Goal: Transaction & Acquisition: Register for event/course

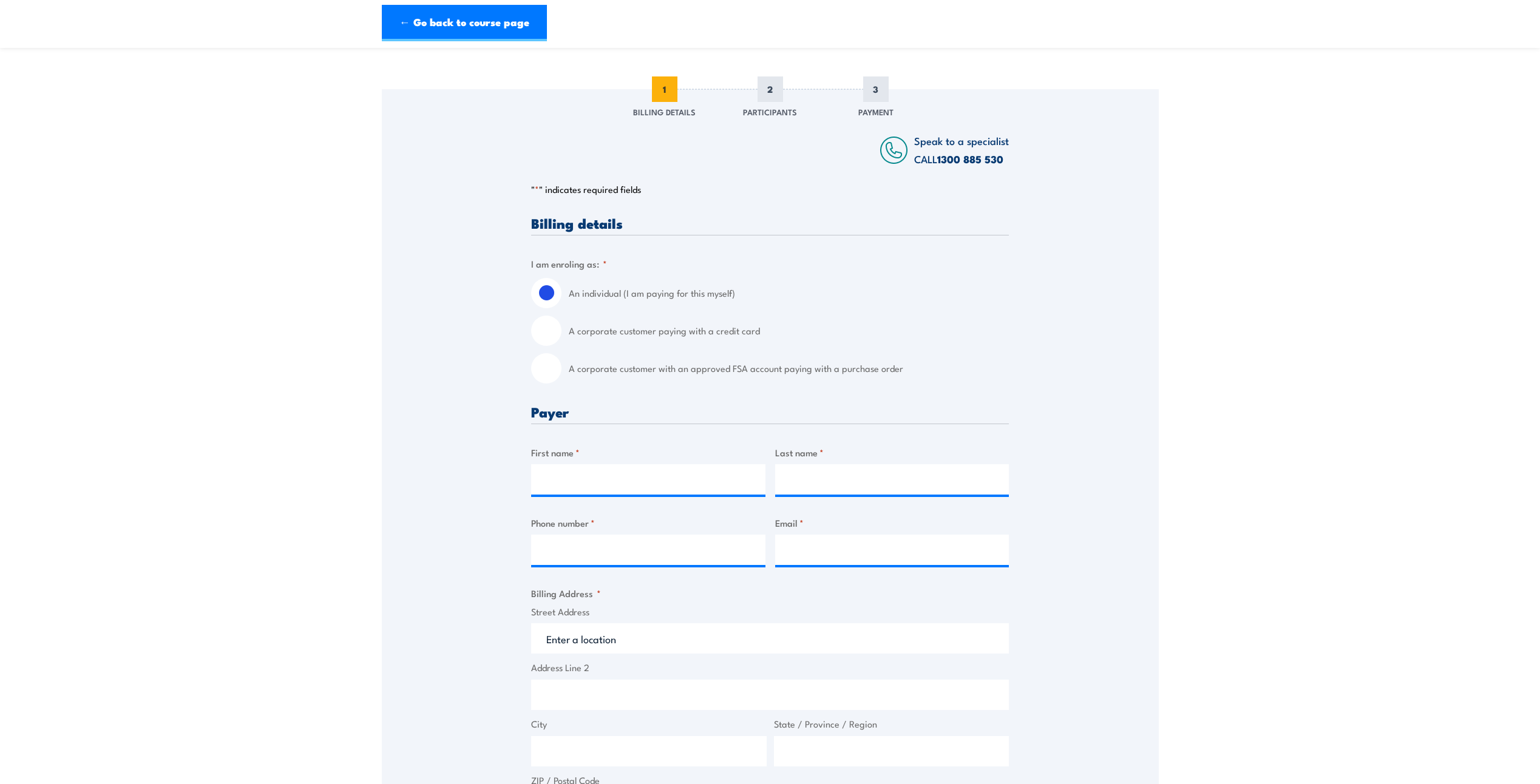
scroll to position [182, 0]
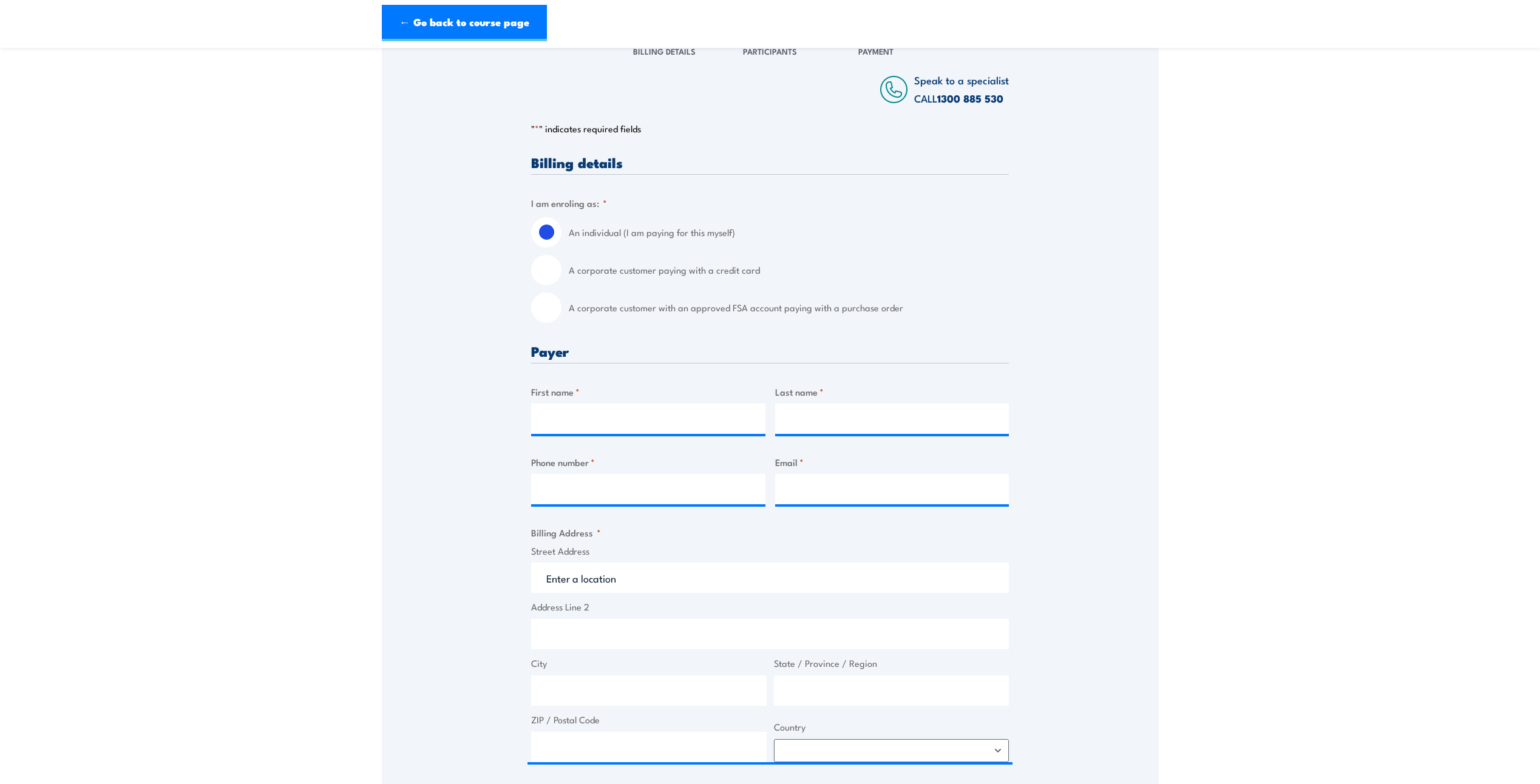
click at [540, 317] on input "A corporate customer with an approved FSA account paying with a purchase order" at bounding box center [546, 307] width 30 height 30
radio input "true"
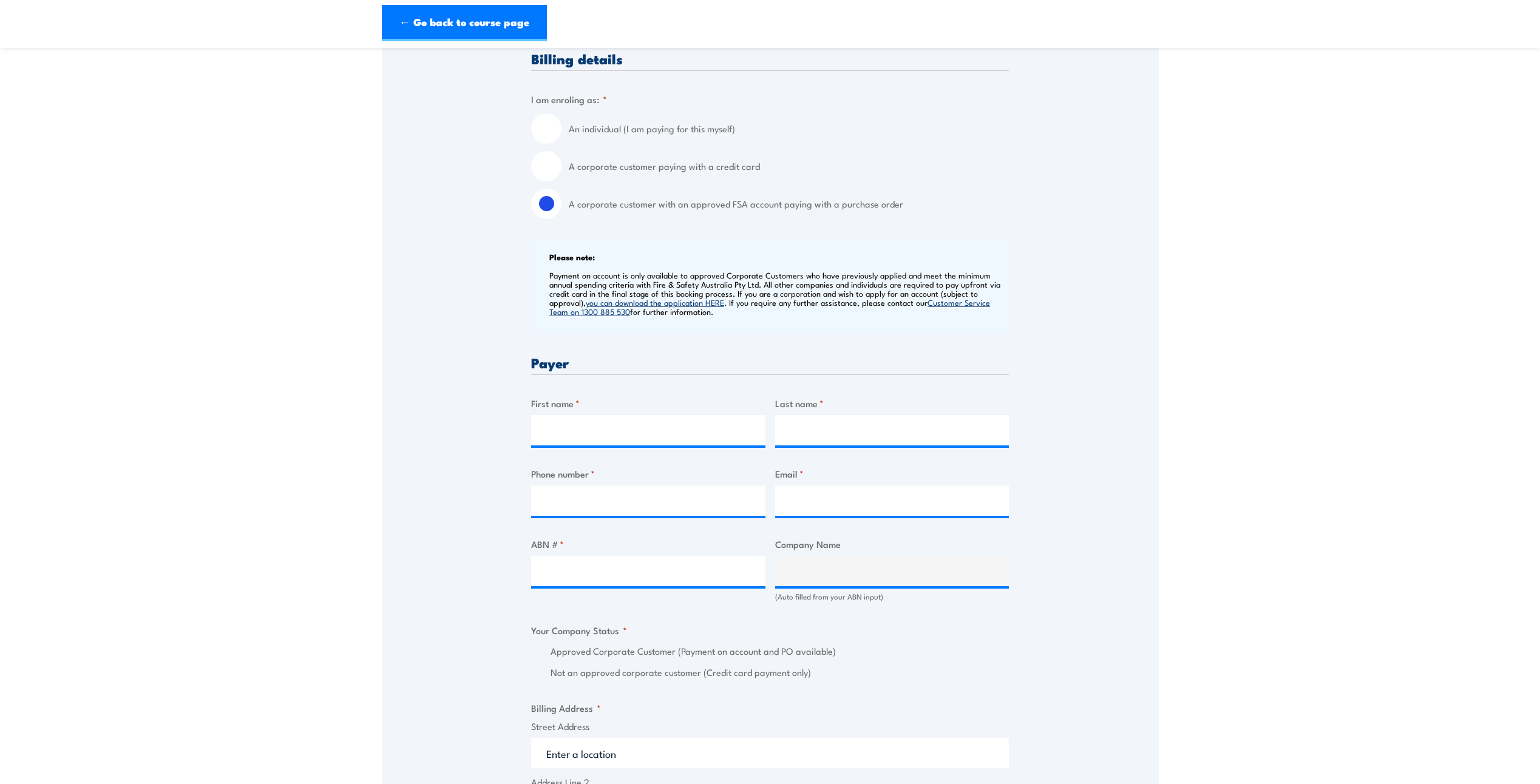
scroll to position [304, 0]
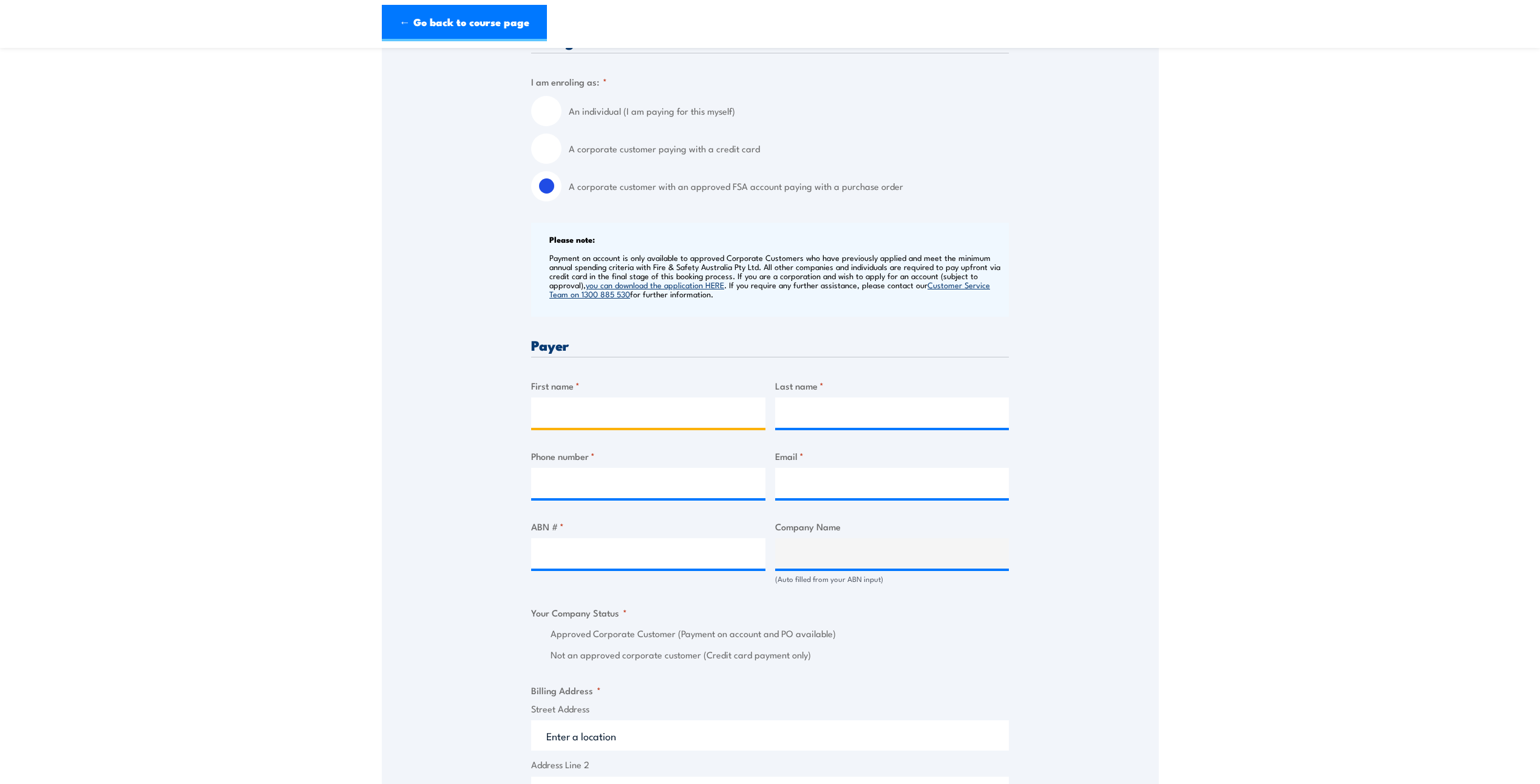
drag, startPoint x: 653, startPoint y: 411, endPoint x: 910, endPoint y: 393, distance: 257.6
click at [654, 410] on input "First name *" at bounding box center [648, 412] width 235 height 30
type input "Anshu"
type input "Pant"
type input "0484732910"
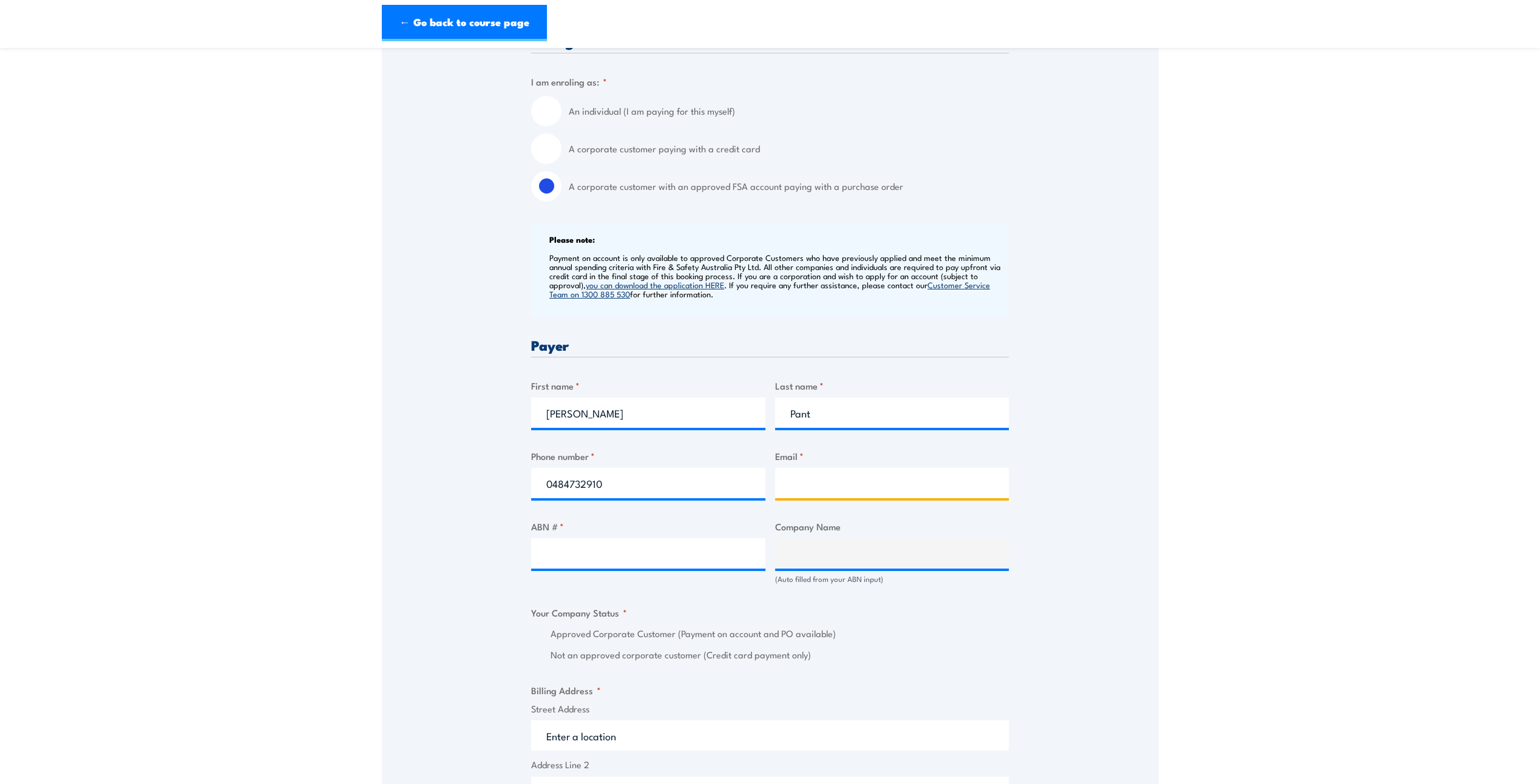
type input "apant04@hotmail.com"
type input "Pant"
click at [657, 417] on input "Anshu" at bounding box center [648, 412] width 235 height 30
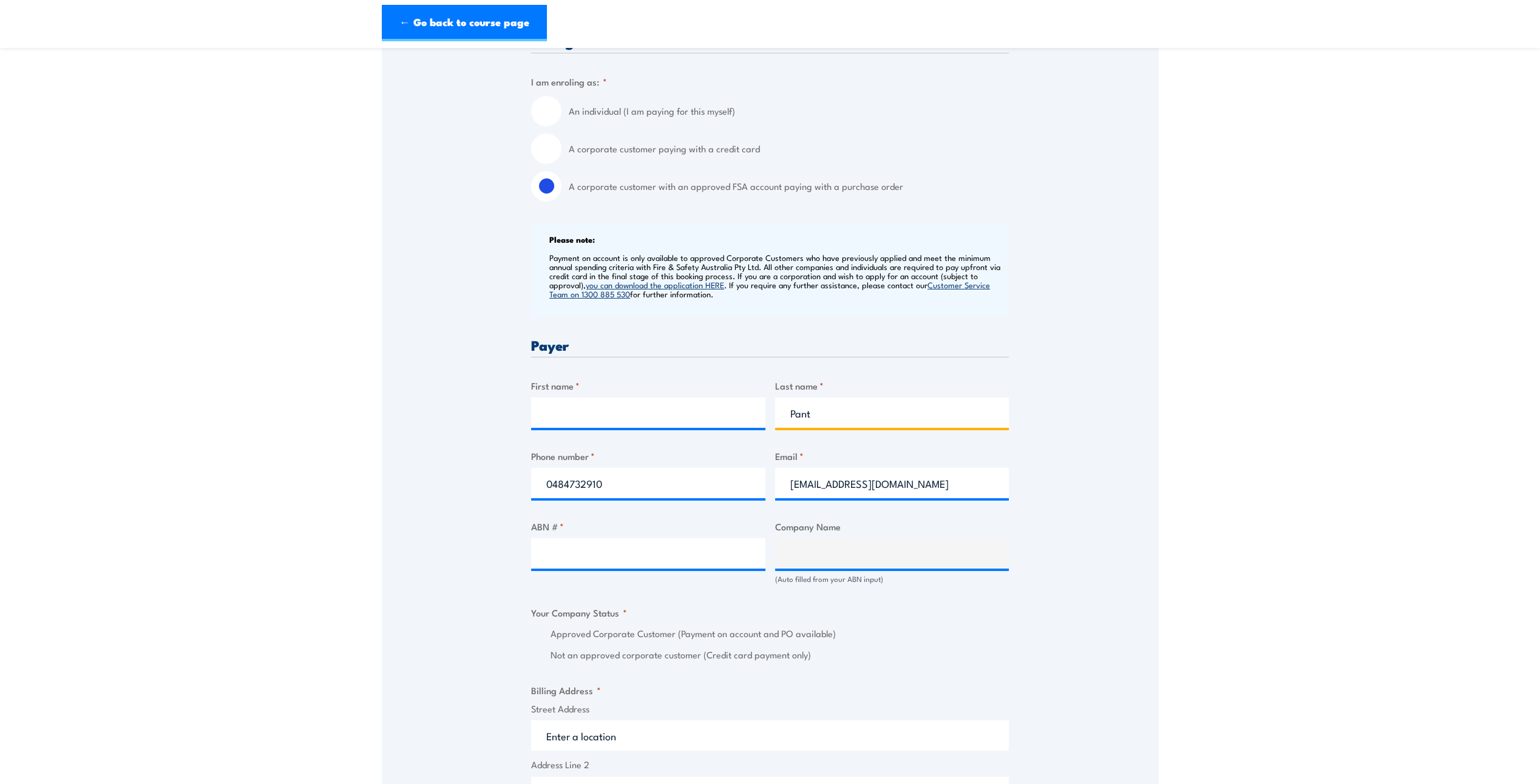
click at [923, 410] on input "Pant" at bounding box center [892, 412] width 235 height 30
drag, startPoint x: 923, startPoint y: 410, endPoint x: 920, endPoint y: 417, distance: 7.6
click at [923, 410] on input "Pant" at bounding box center [892, 412] width 235 height 30
click at [818, 472] on input "apant04@hotmail.com" at bounding box center [892, 482] width 235 height 30
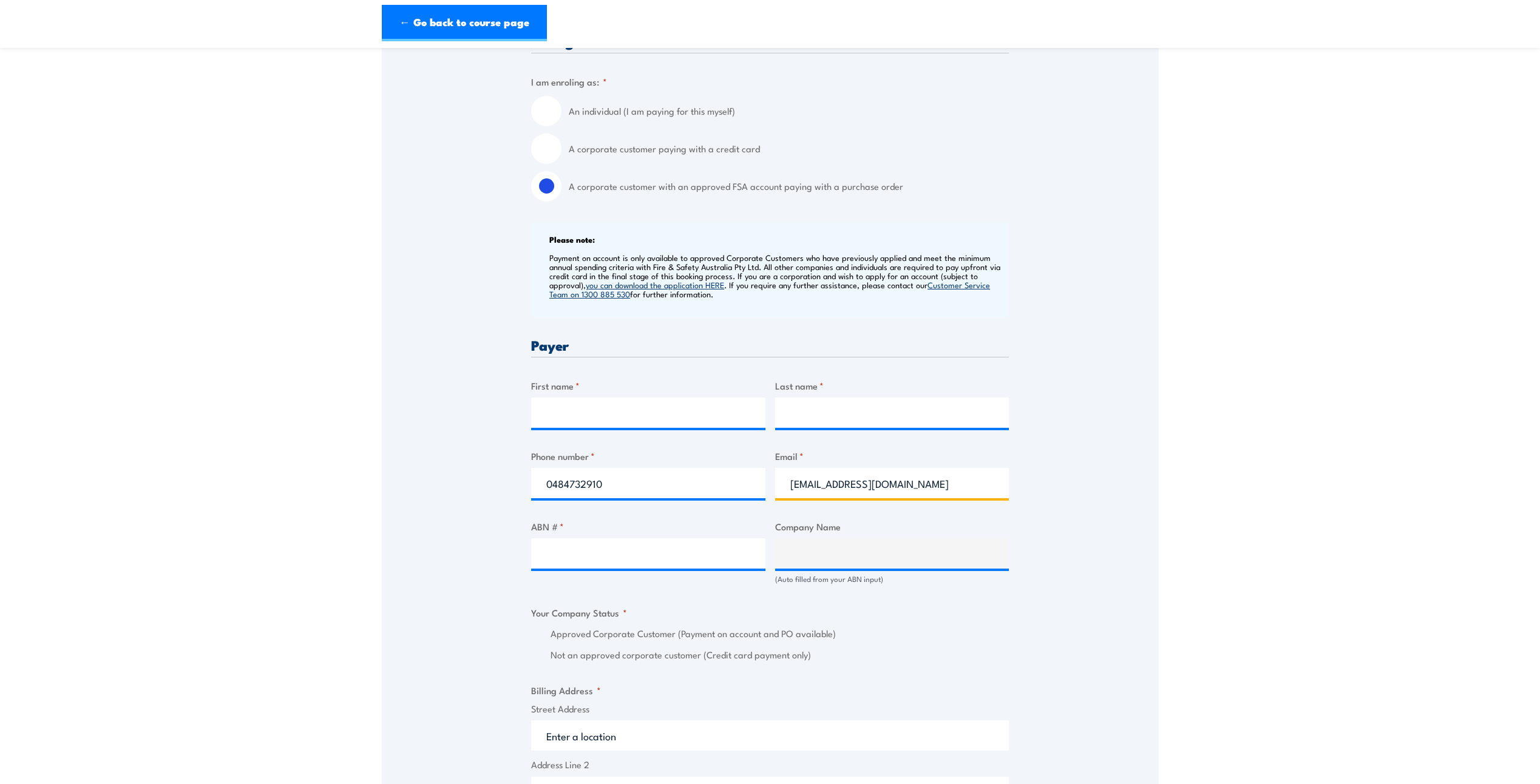
click at [818, 472] on input "apant04@hotmail.com" at bounding box center [892, 482] width 235 height 30
drag, startPoint x: 818, startPoint y: 472, endPoint x: 692, endPoint y: 484, distance: 126.6
click at [818, 472] on input "apant04@hotmail.com" at bounding box center [892, 482] width 235 height 30
click at [587, 490] on input "0484732910" at bounding box center [648, 482] width 235 height 30
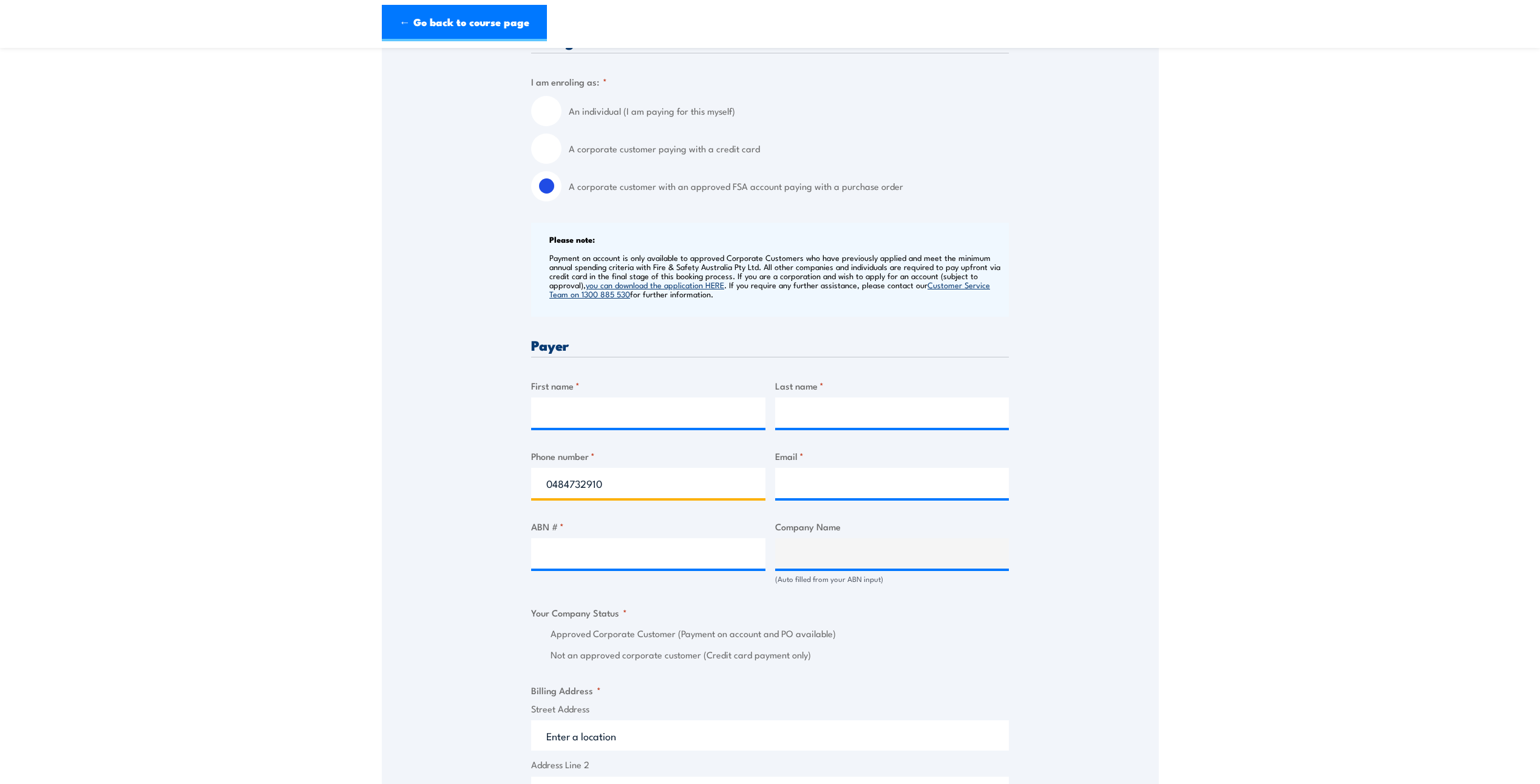
click at [587, 490] on input "0484732910" at bounding box center [648, 482] width 235 height 30
drag, startPoint x: 672, startPoint y: 276, endPoint x: 728, endPoint y: 275, distance: 56.0
click at [728, 275] on p "Payment on account is only available to approved Corporate Customers who have p…" at bounding box center [777, 275] width 456 height 45
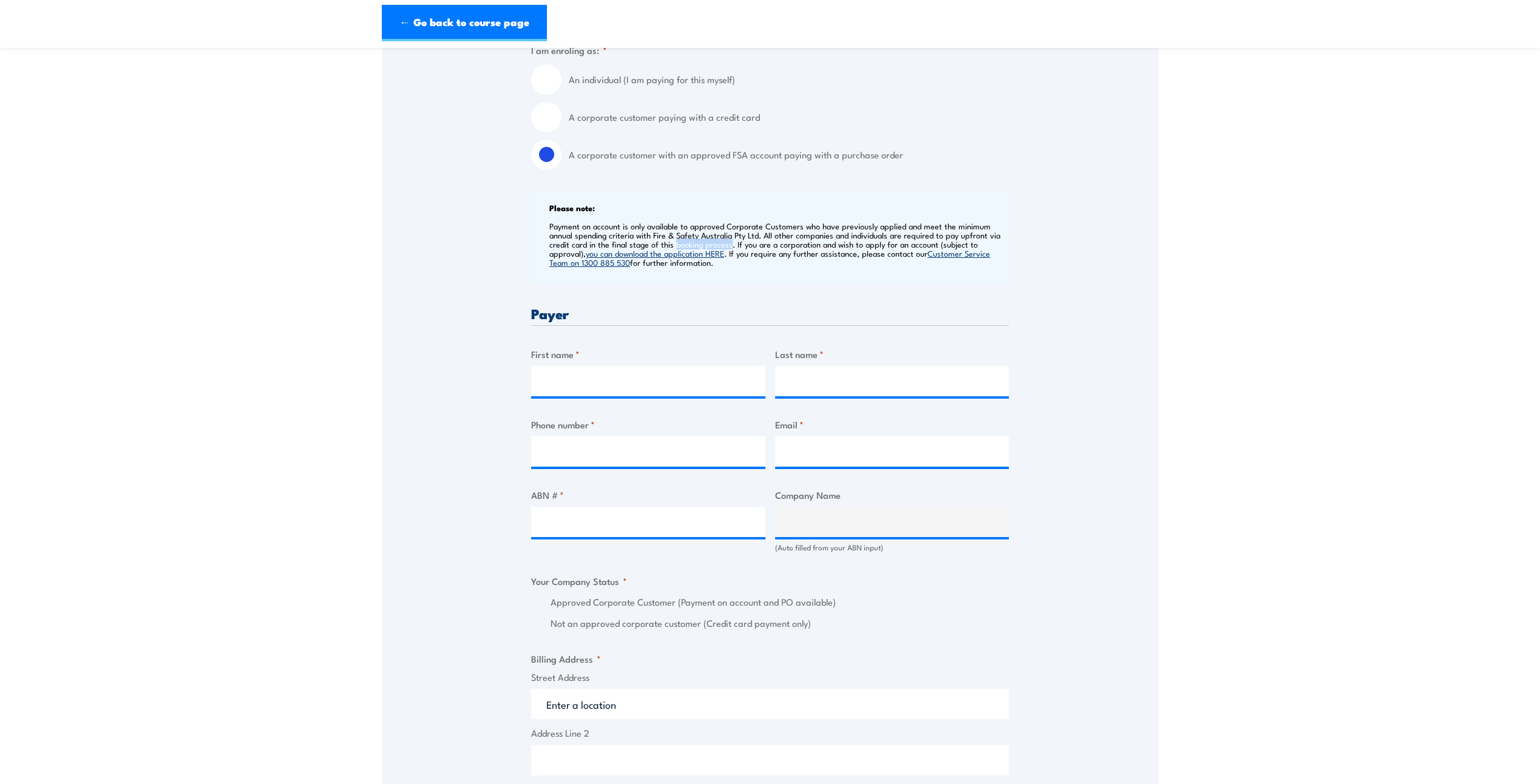
scroll to position [364, 0]
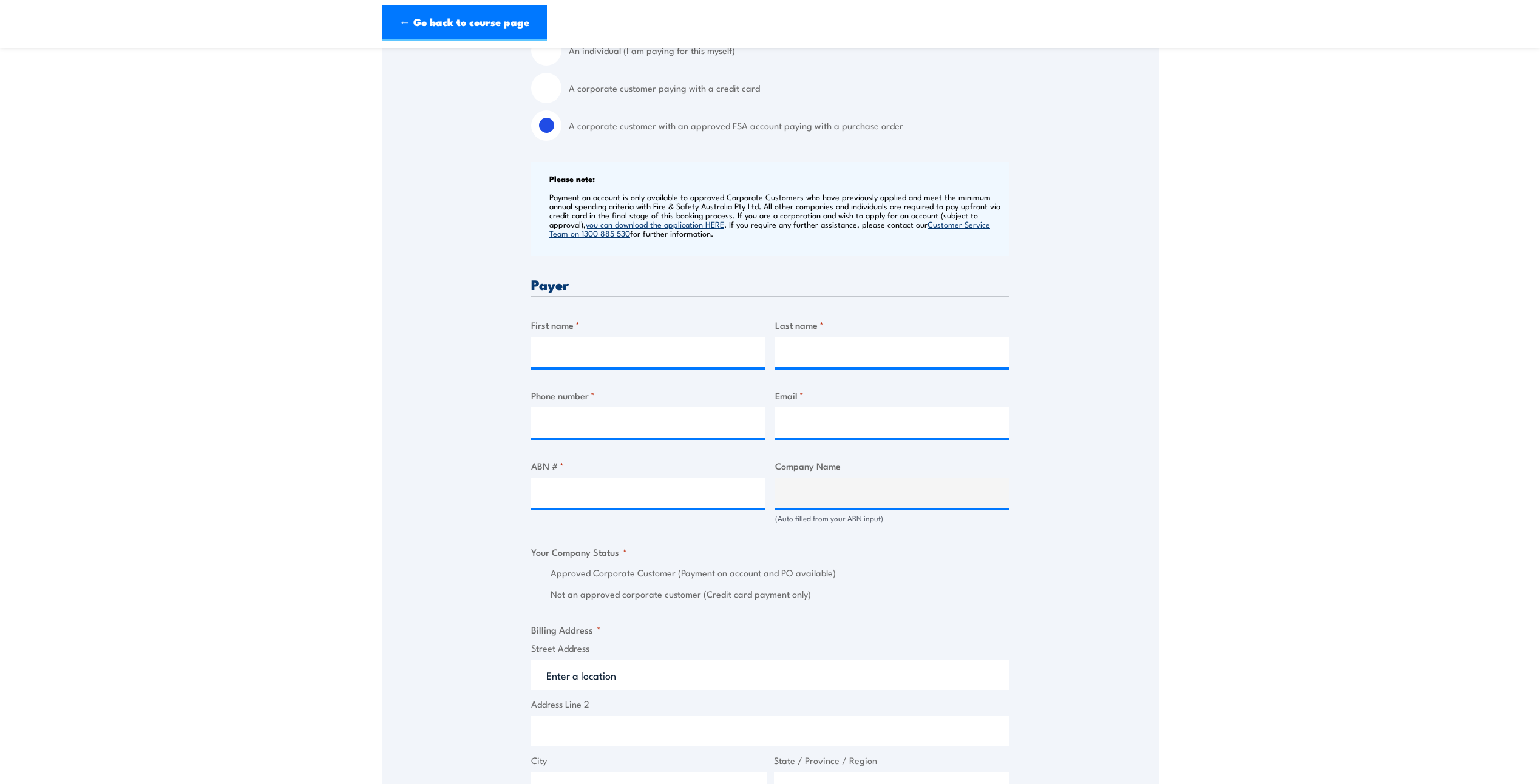
click at [361, 387] on section "Fire Warden / Chief Fire Warden Training 08:00 1 "" at bounding box center [770, 511] width 1540 height 1629
click at [625, 482] on input "ABN # *" at bounding box center [648, 492] width 235 height 30
paste input "62 1532 143 25"
type input "62 1532 143 25"
type input "NEXTDC SHARE PLAN PTY LTD"
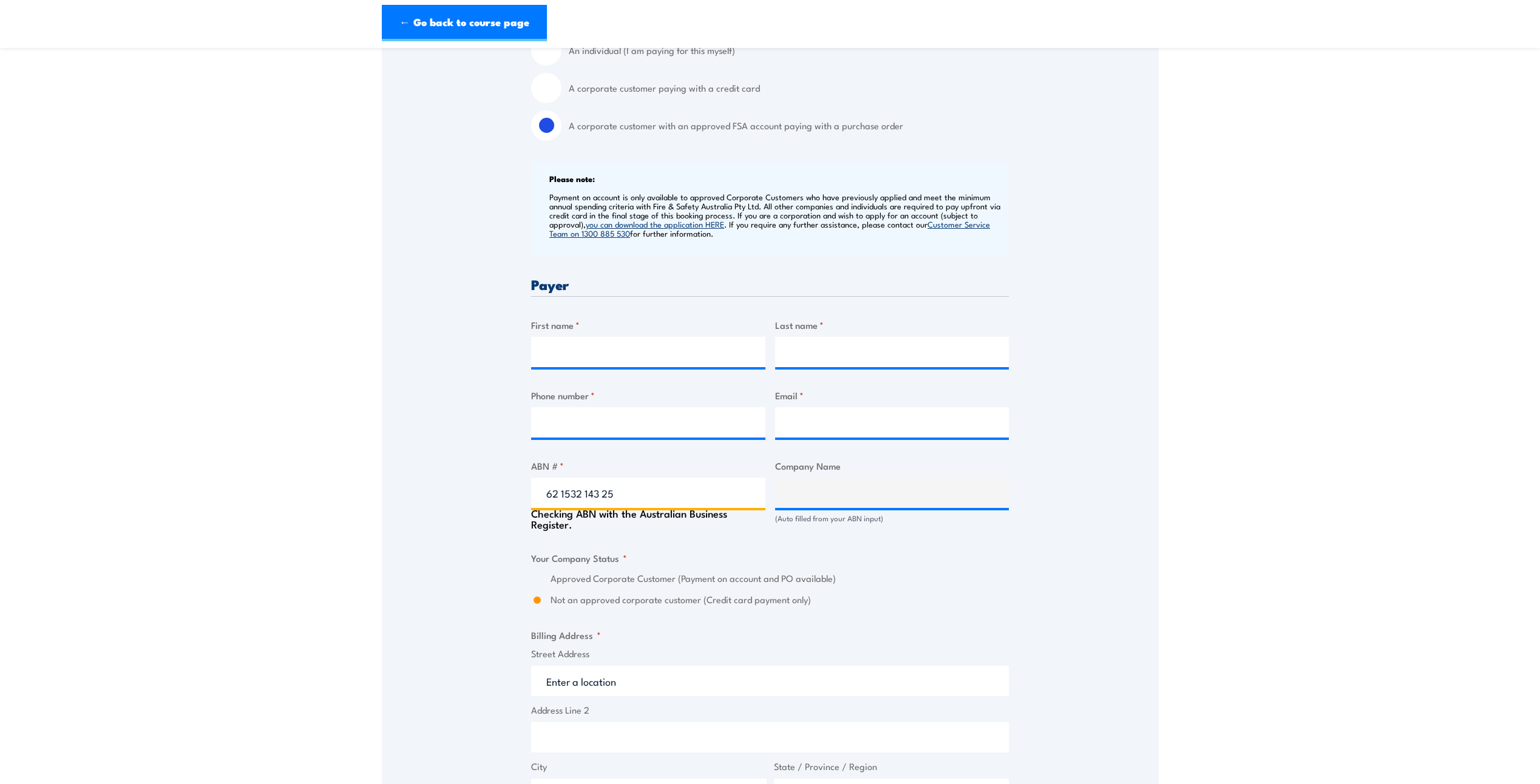
radio input "true"
click at [435, 516] on div "Speak to a specialist CALL 1300 885 530 CALL 1300 885 530 " * " indicates requi…" at bounding box center [770, 545] width 777 height 1399
click at [626, 479] on input "62 1532 143 25" at bounding box center [648, 492] width 235 height 30
click at [626, 486] on input "62 1532 143 25" at bounding box center [648, 492] width 235 height 30
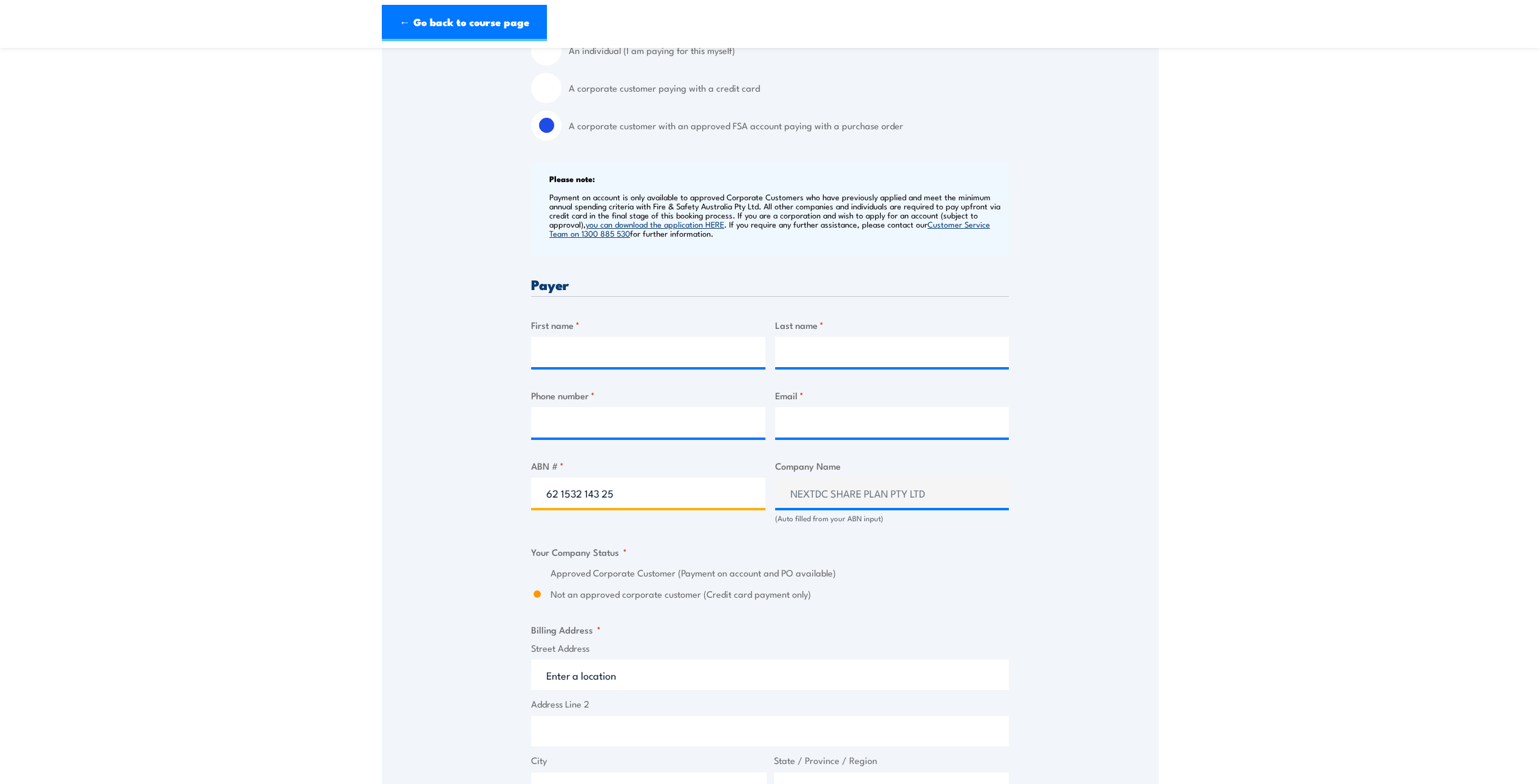
click at [626, 486] on input "62 1532 143 25" at bounding box center [648, 492] width 235 height 30
paste input "35 1435 825 21"
type input "35 1435 825 21"
click at [1085, 454] on div "Speak to a specialist CALL 1300 885 530 CALL 1300 885 530 " * " indicates requi…" at bounding box center [770, 545] width 777 height 1399
type input "NEXTDC LIMITED"
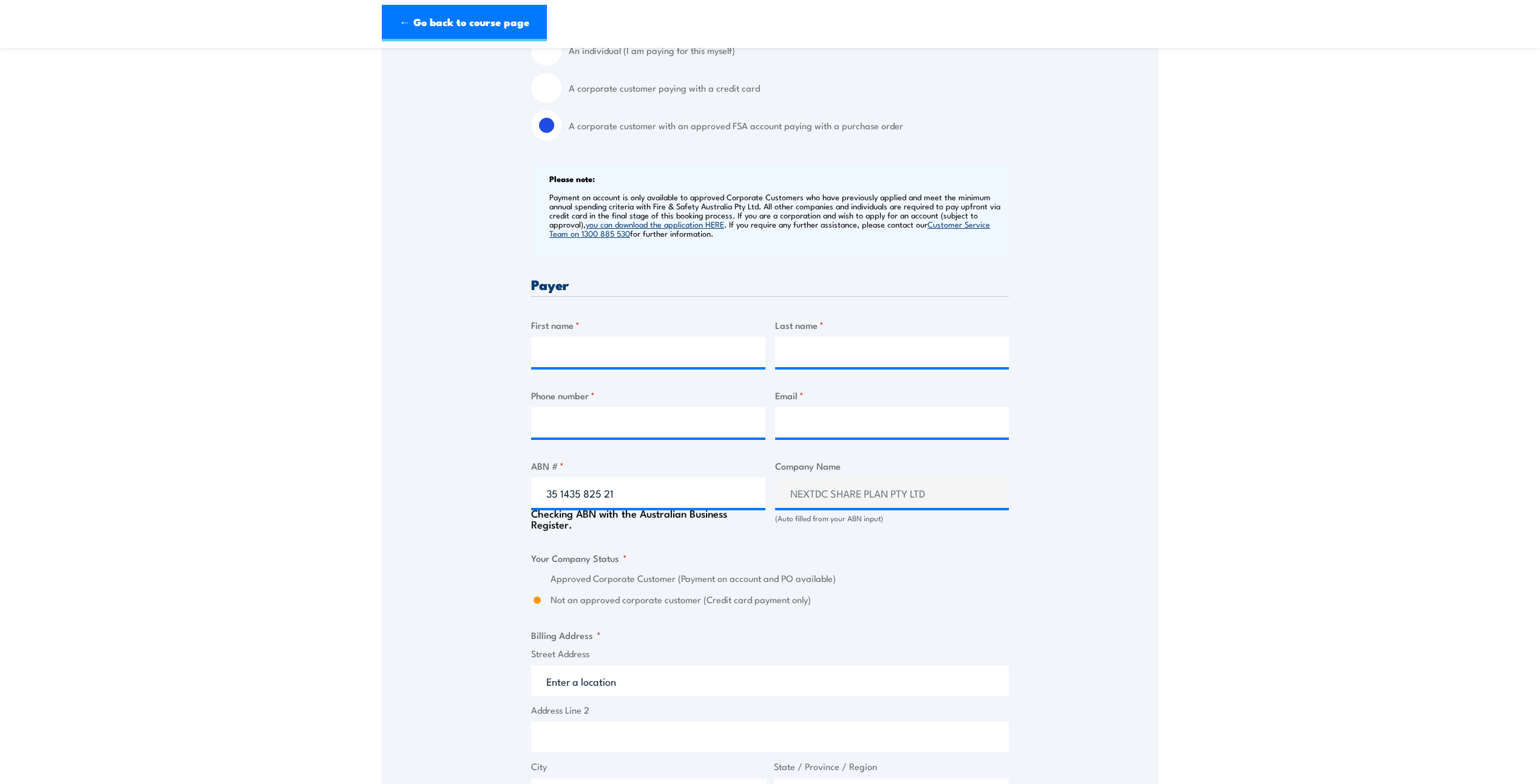
radio input "true"
click at [600, 341] on input "First name *" at bounding box center [648, 351] width 235 height 30
click at [606, 293] on div "Payer" at bounding box center [770, 287] width 477 height 20
click at [611, 347] on input "First name *" at bounding box center [648, 351] width 235 height 30
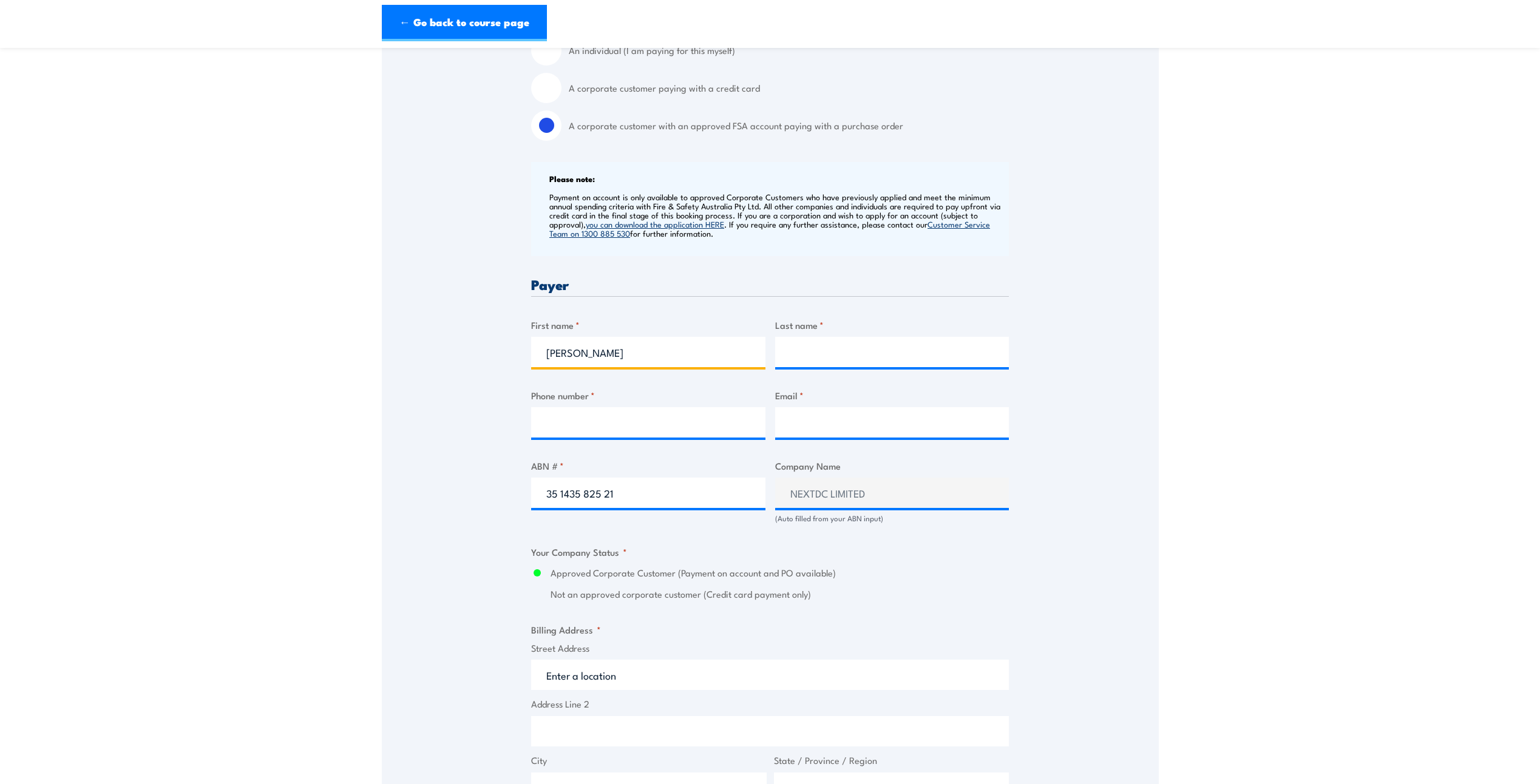
type input "Belinda"
type input "Barron"
click at [621, 424] on input "Phone number *" at bounding box center [648, 422] width 235 height 30
paste input "+61 408 664 210"
type input "+61 408 664 210"
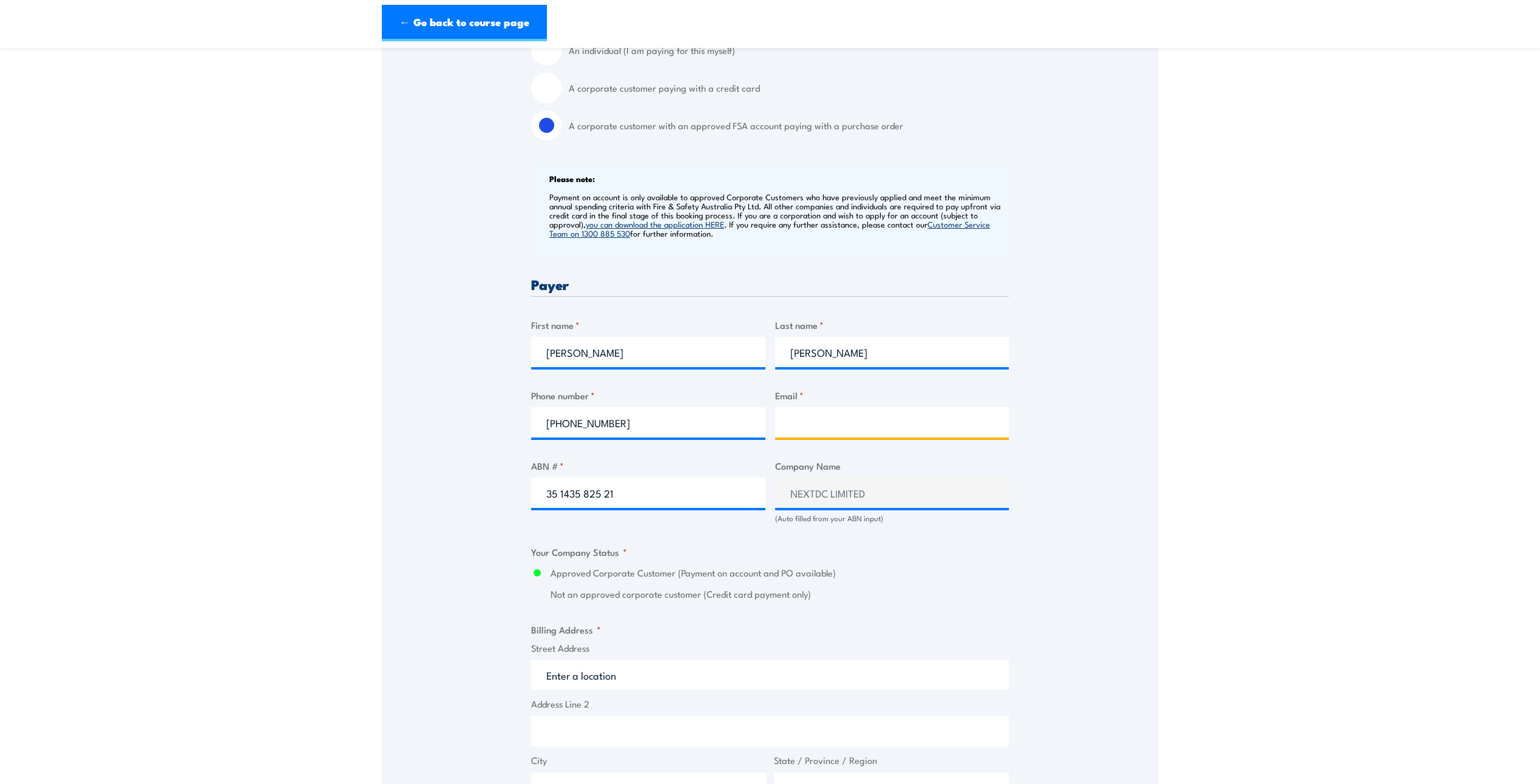
click at [840, 431] on input "Email *" at bounding box center [892, 422] width 235 height 30
paste input "Belinda.Barron@nextdc.com"
type input "Belinda.Barron@nextdc.com"
click at [443, 634] on div "Speak to a specialist CALL 1300 885 530 CALL 1300 885 530 " * " indicates requi…" at bounding box center [770, 543] width 777 height 1394
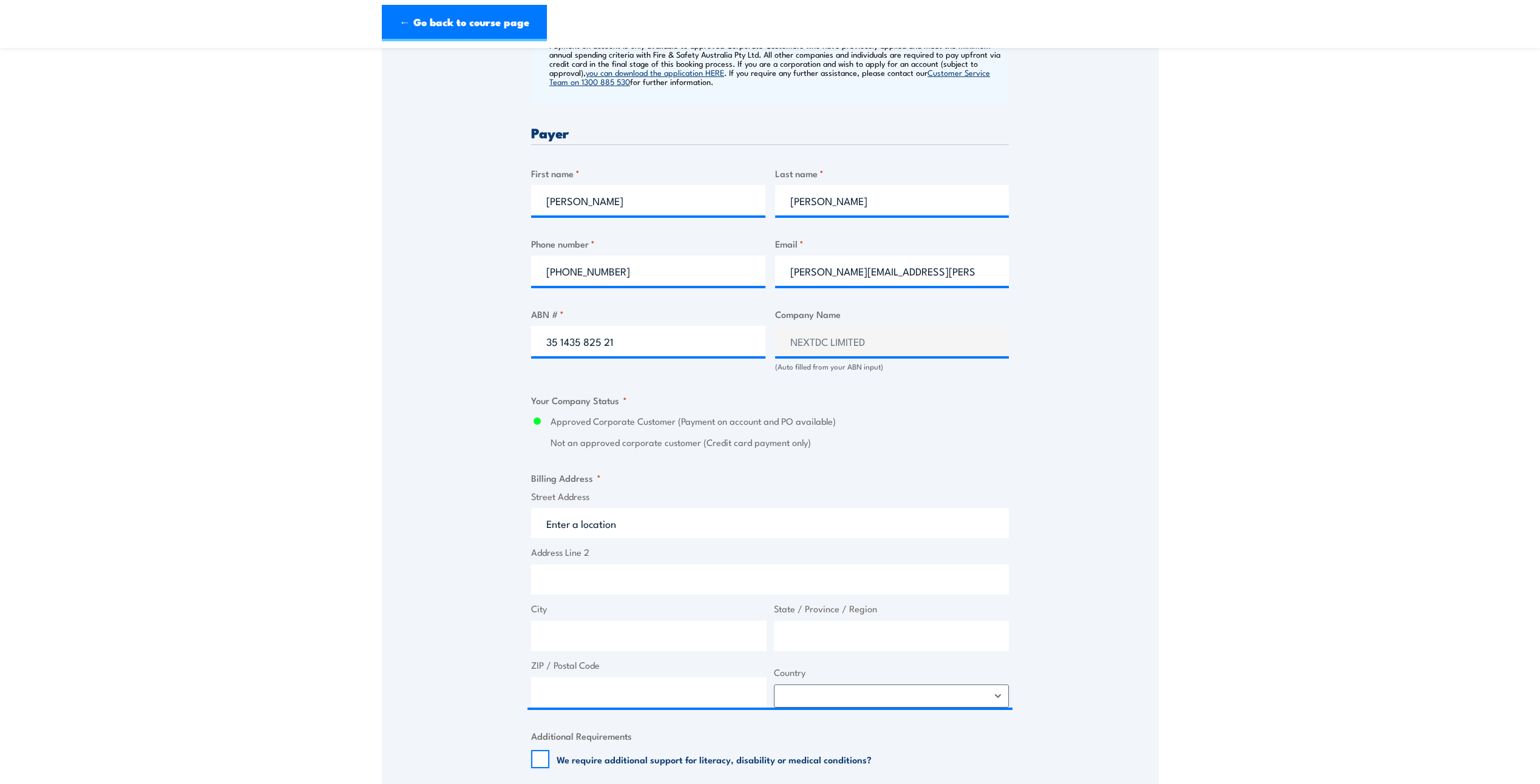
scroll to position [546, 0]
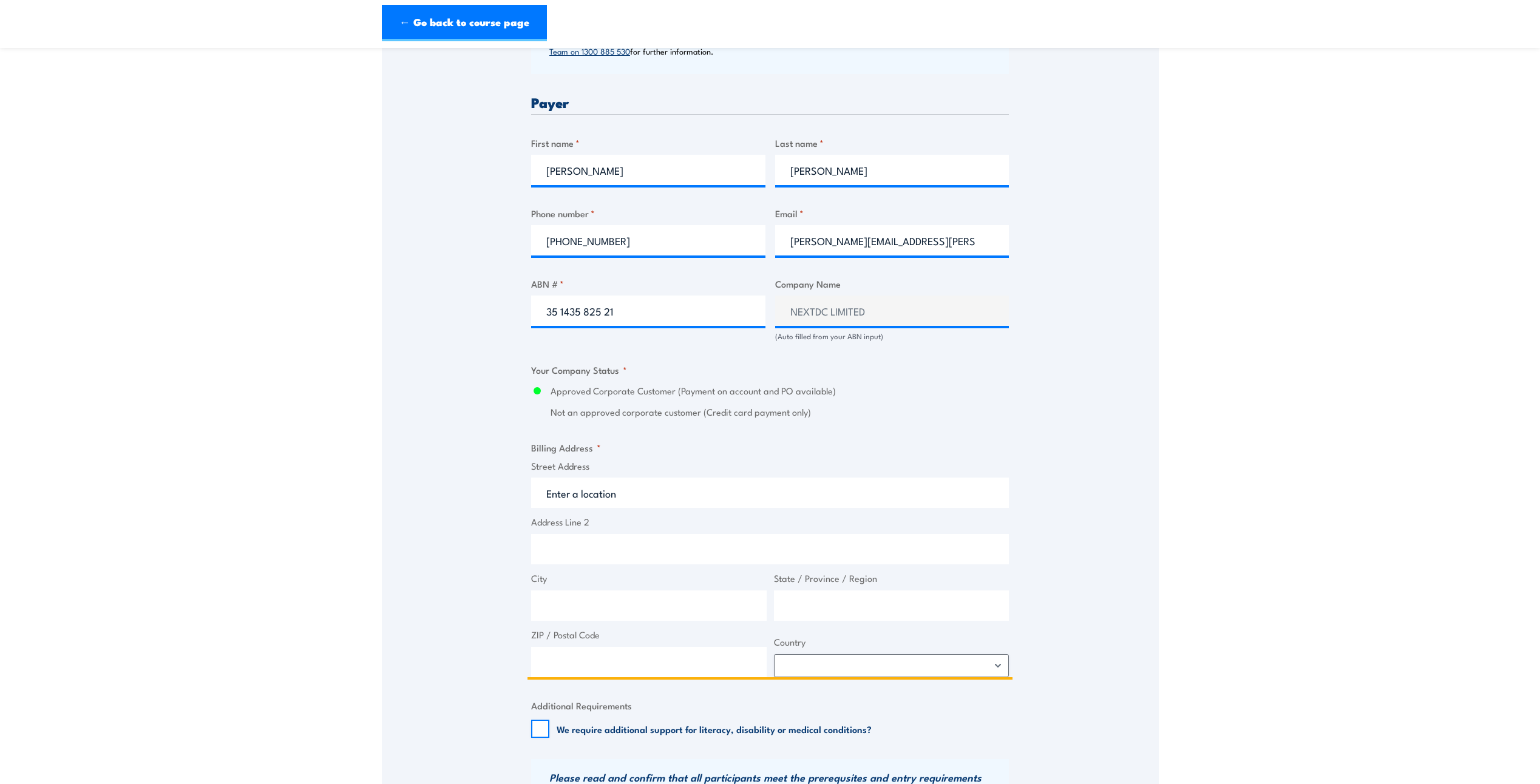
click at [572, 499] on input "Street Address" at bounding box center [770, 492] width 477 height 30
click at [713, 498] on input "Street Address" at bounding box center [770, 492] width 477 height 30
click at [654, 497] on input "Street Address" at bounding box center [770, 492] width 477 height 30
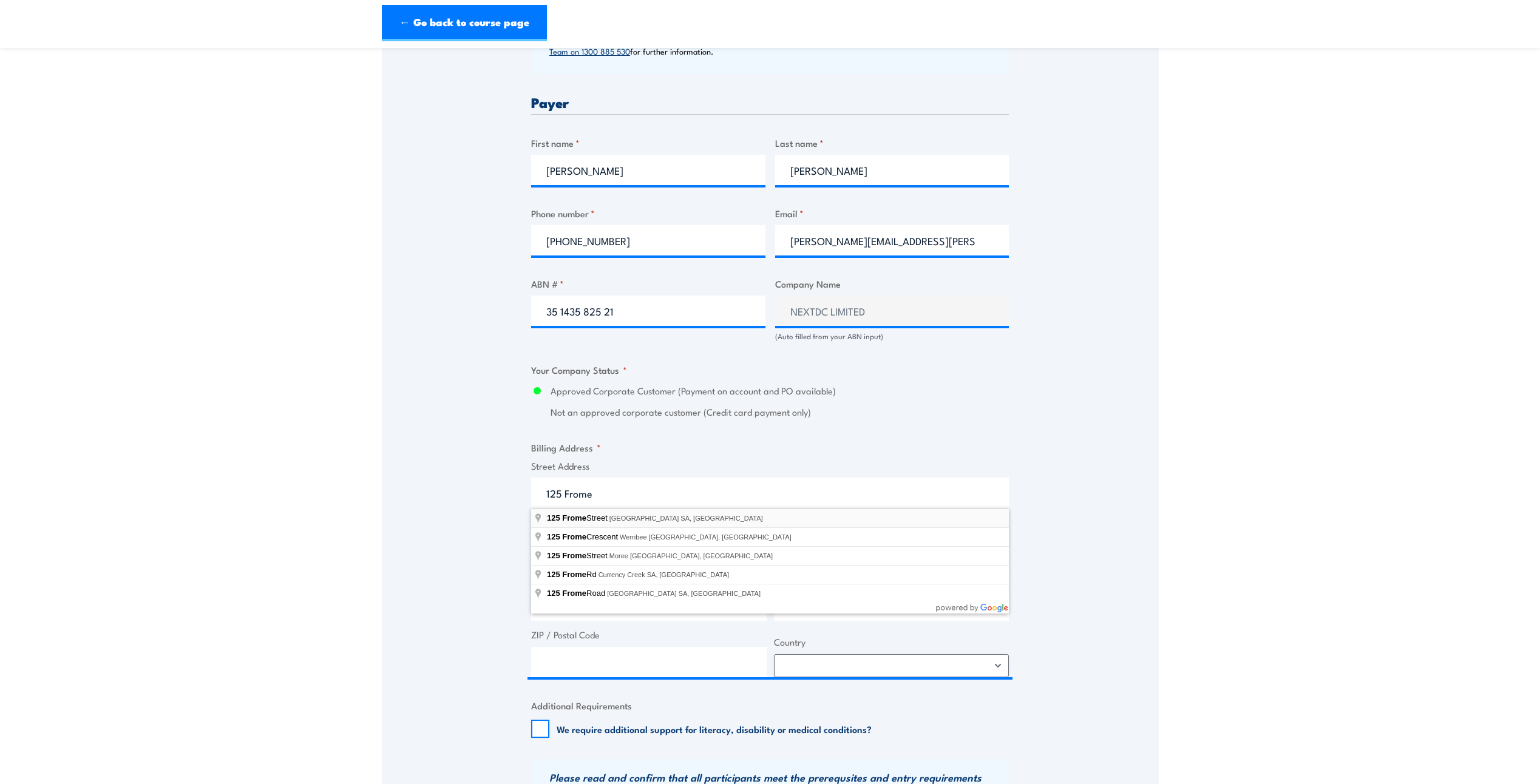
type input "125 Frome Street, Adelaide SA, Australia"
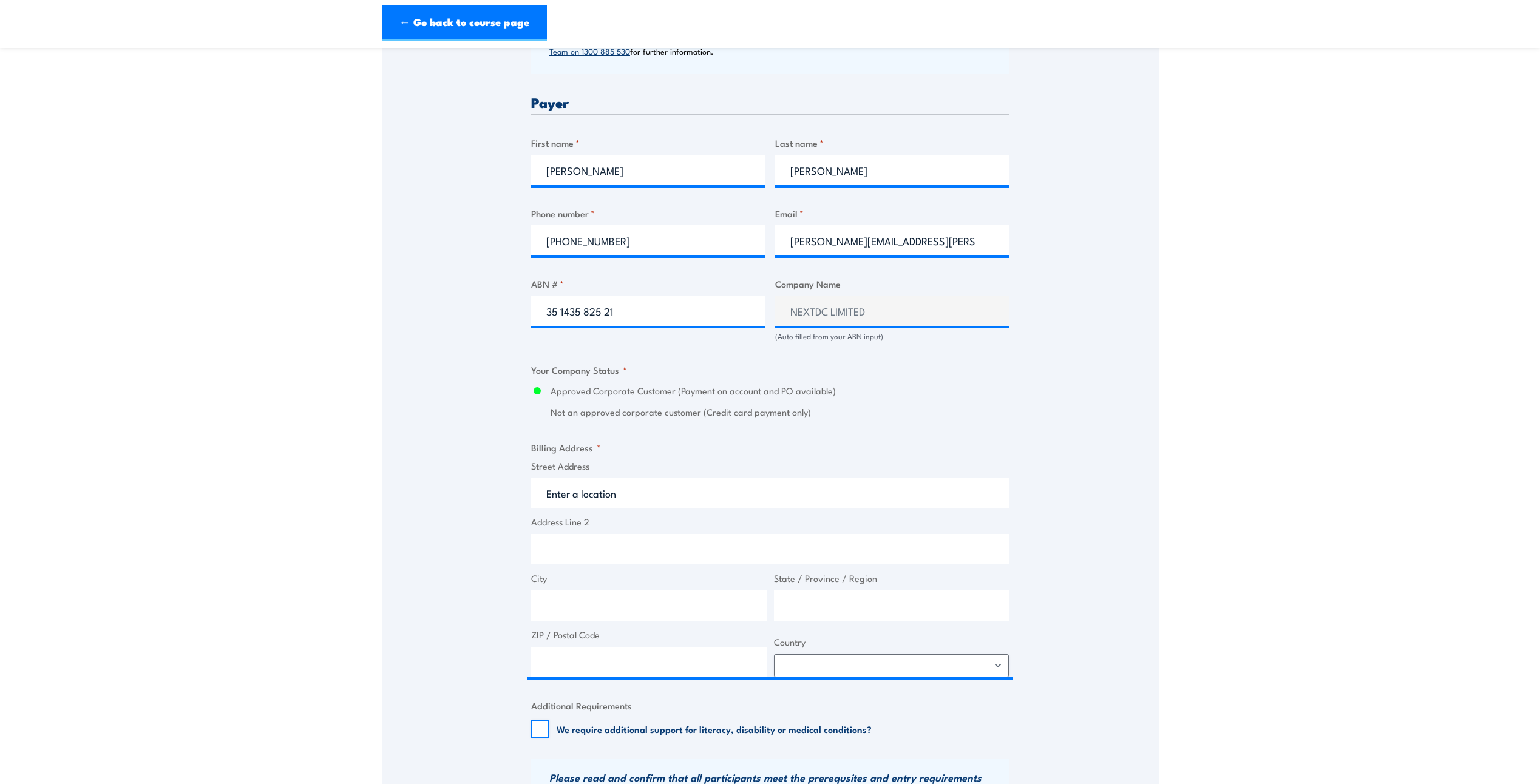
type input "125 Frome St"
type input "Adelaide"
type input "South Australia"
type input "5000"
select select "Australia"
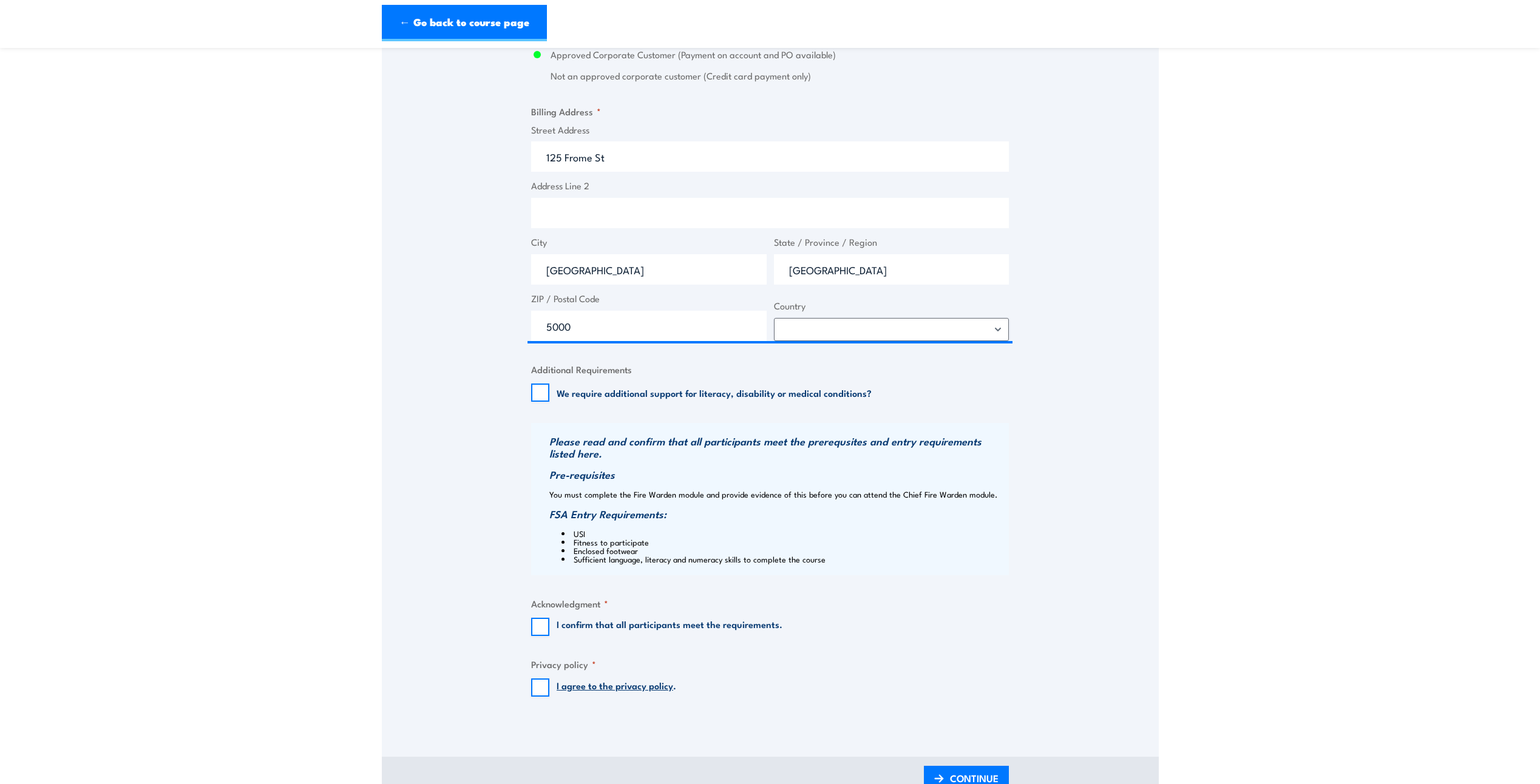
scroll to position [910, 0]
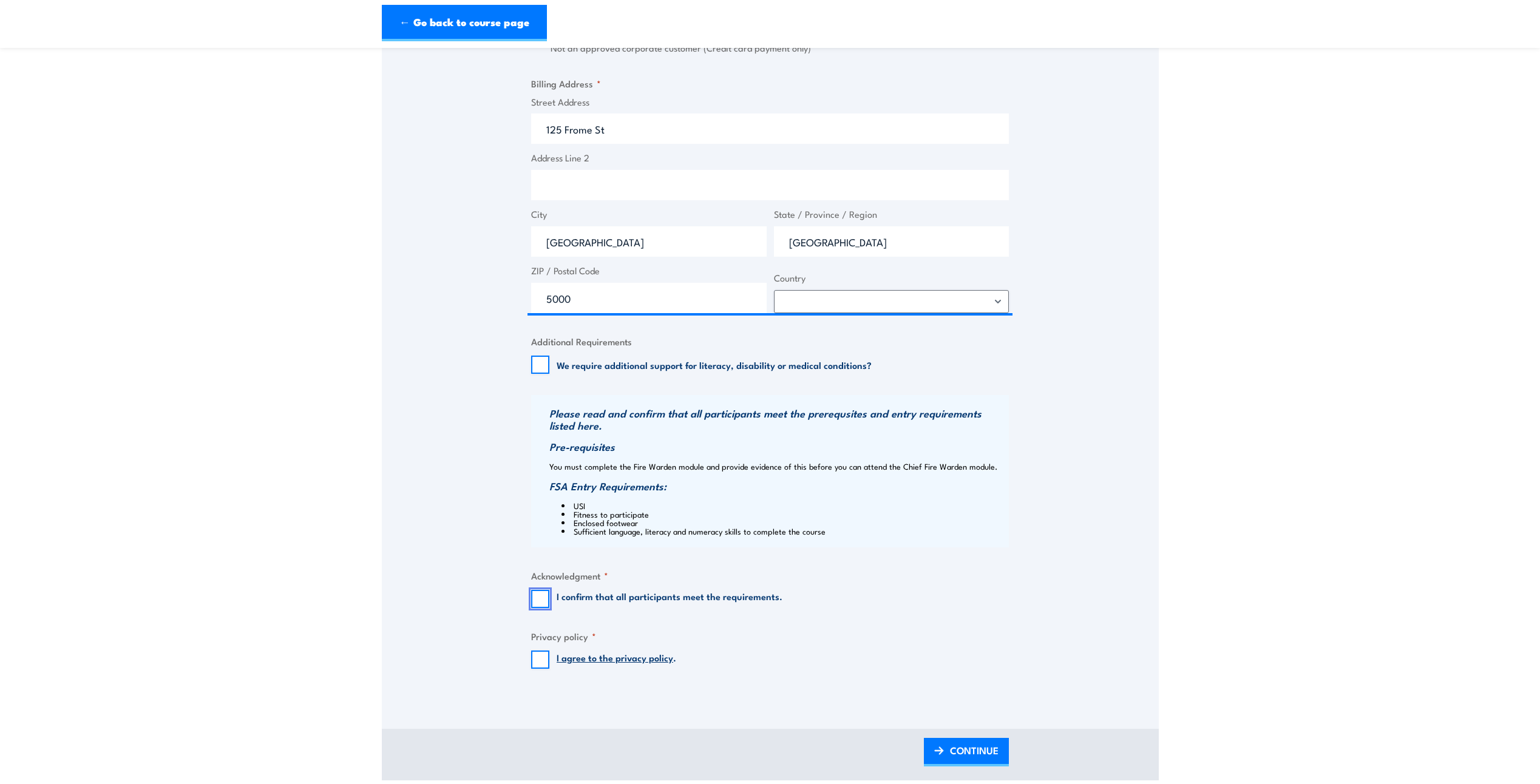
click at [534, 604] on input "I confirm that all participants meet the requirements." at bounding box center [540, 599] width 18 height 18
checkbox input "true"
click at [537, 662] on input "I agree to the privacy policy ." at bounding box center [540, 659] width 18 height 18
checkbox input "true"
drag, startPoint x: 578, startPoint y: 526, endPoint x: 592, endPoint y: 525, distance: 14.0
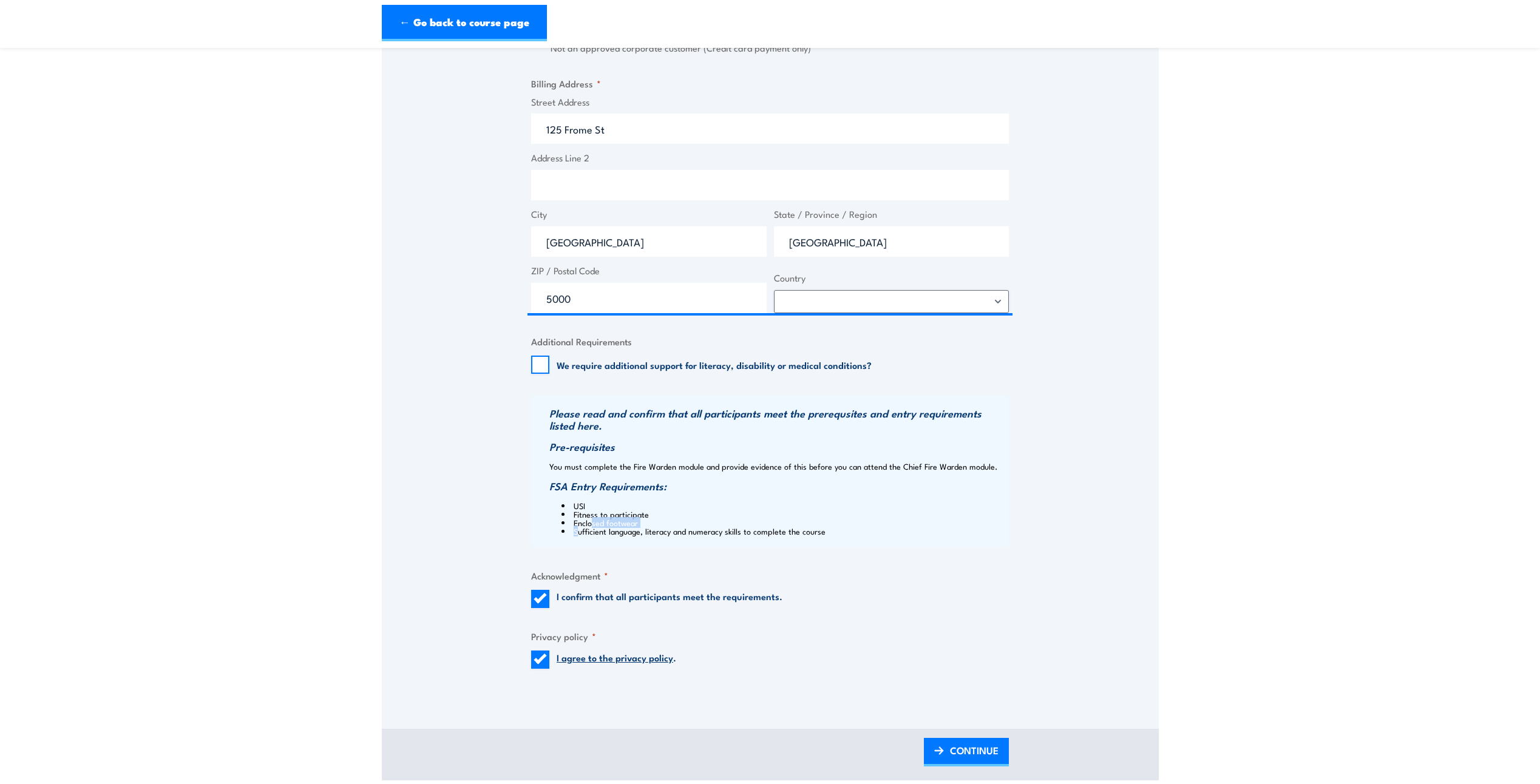
click at [592, 525] on div "Please read and confirm that all participants meet the prerequsites and entry r…" at bounding box center [770, 471] width 477 height 152
drag, startPoint x: 592, startPoint y: 525, endPoint x: 593, endPoint y: 547, distance: 22.0
click at [593, 547] on div "Billing details I am enroling as: * An individual (I am paying for this myself)…" at bounding box center [770, 58] width 477 height 1262
drag, startPoint x: 565, startPoint y: 506, endPoint x: 591, endPoint y: 508, distance: 26.1
click at [591, 508] on li "USI" at bounding box center [784, 505] width 444 height 8
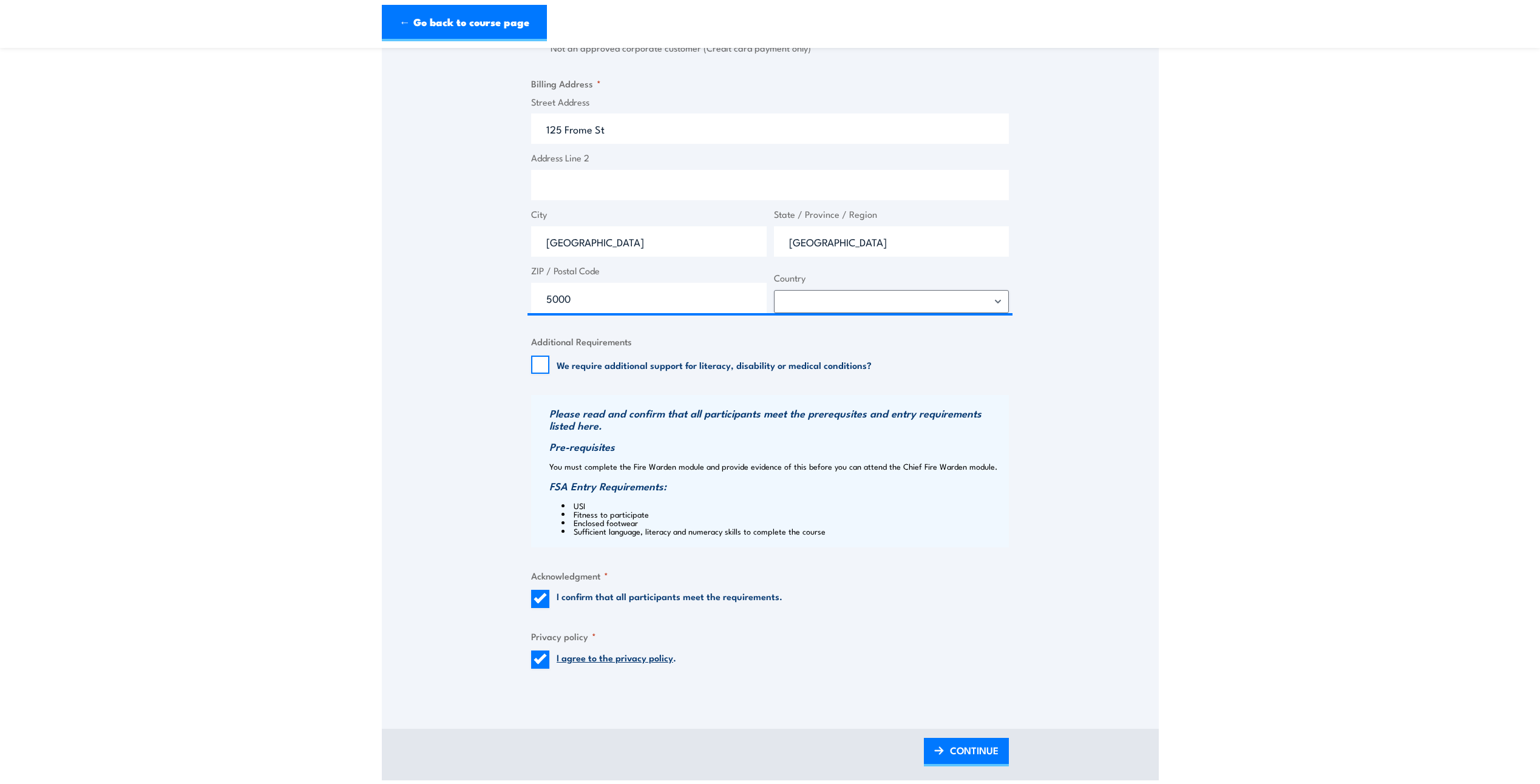
drag, startPoint x: 591, startPoint y: 508, endPoint x: 587, endPoint y: 549, distance: 41.2
click at [588, 550] on div "Billing details I am enroling as: * An individual (I am paying for this myself)…" at bounding box center [770, 58] width 477 height 1262
drag, startPoint x: 587, startPoint y: 549, endPoint x: 573, endPoint y: 505, distance: 46.2
click at [573, 505] on li "USI" at bounding box center [784, 505] width 444 height 8
drag, startPoint x: 573, startPoint y: 505, endPoint x: 594, endPoint y: 507, distance: 21.1
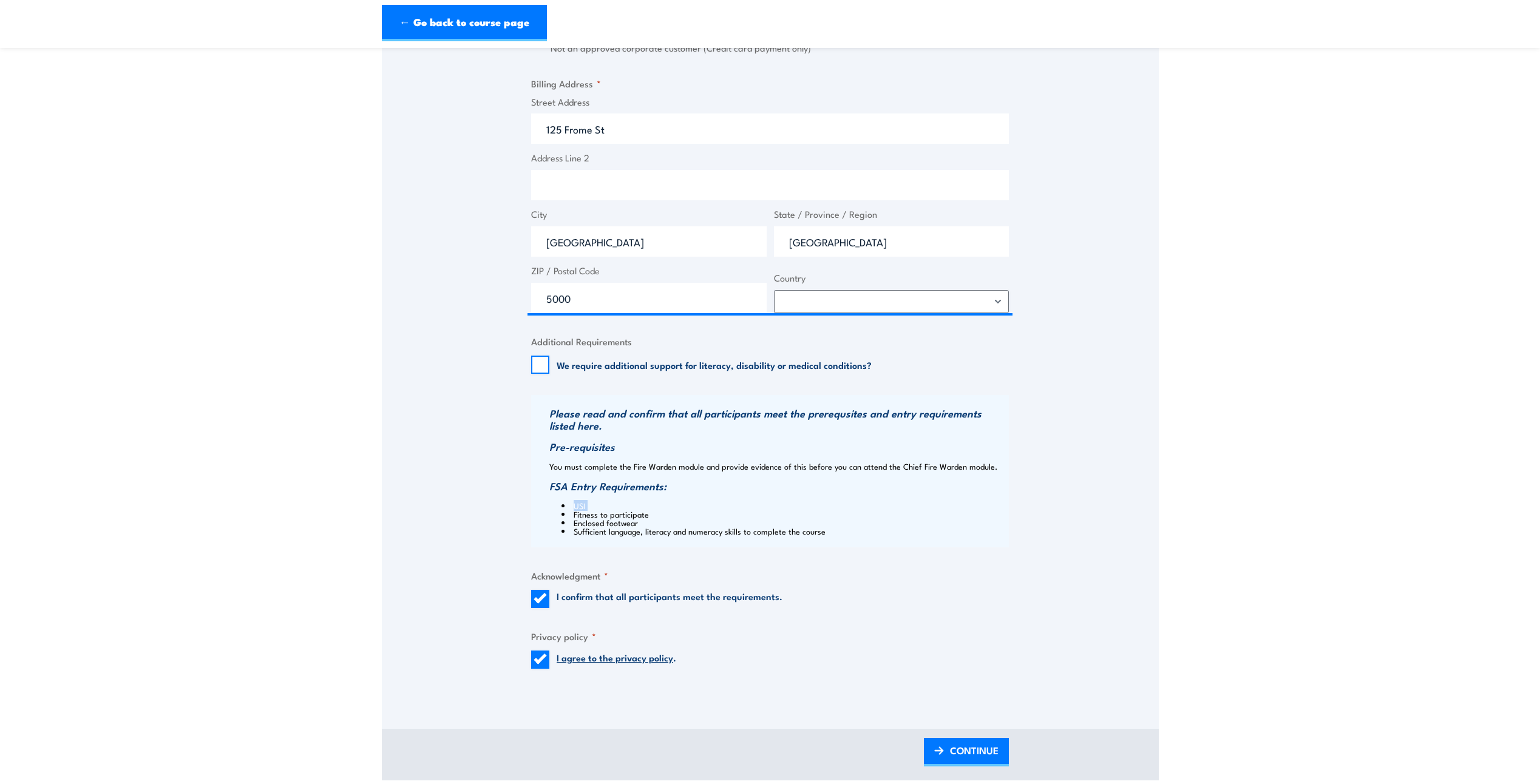
click at [594, 507] on li "USI" at bounding box center [784, 505] width 444 height 8
click at [593, 512] on li "Fitness to participate" at bounding box center [784, 513] width 444 height 8
drag, startPoint x: 589, startPoint y: 506, endPoint x: 558, endPoint y: 506, distance: 31.0
click at [558, 506] on div "Please read and confirm that all participants meet the prerequsites and entry r…" at bounding box center [770, 471] width 477 height 152
drag, startPoint x: 558, startPoint y: 506, endPoint x: 558, endPoint y: 520, distance: 14.0
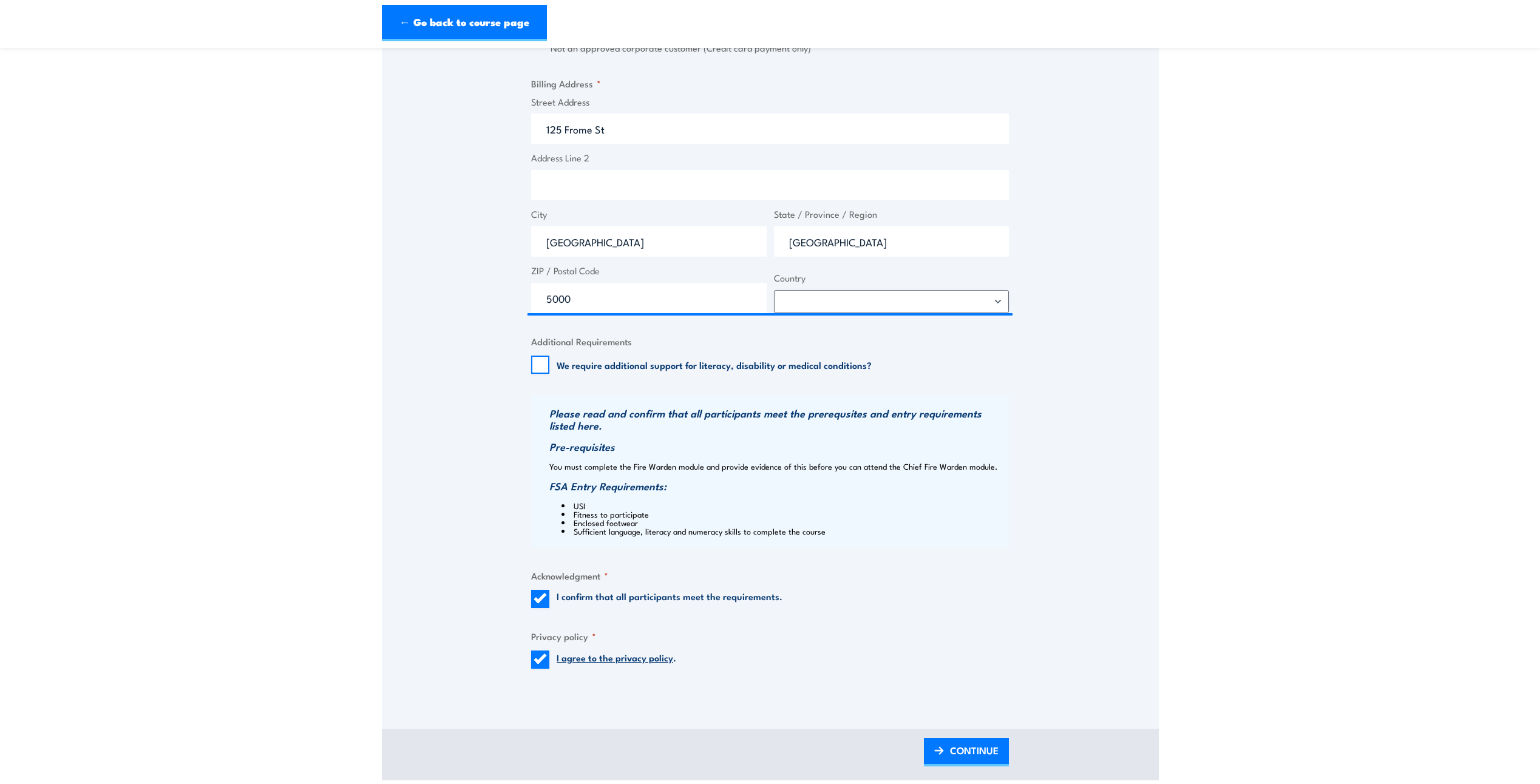
click at [558, 520] on div "Please read and confirm that all participants meet the prerequsites and entry r…" at bounding box center [770, 471] width 477 height 152
click at [948, 756] on link "CONTINUE" at bounding box center [965, 752] width 85 height 29
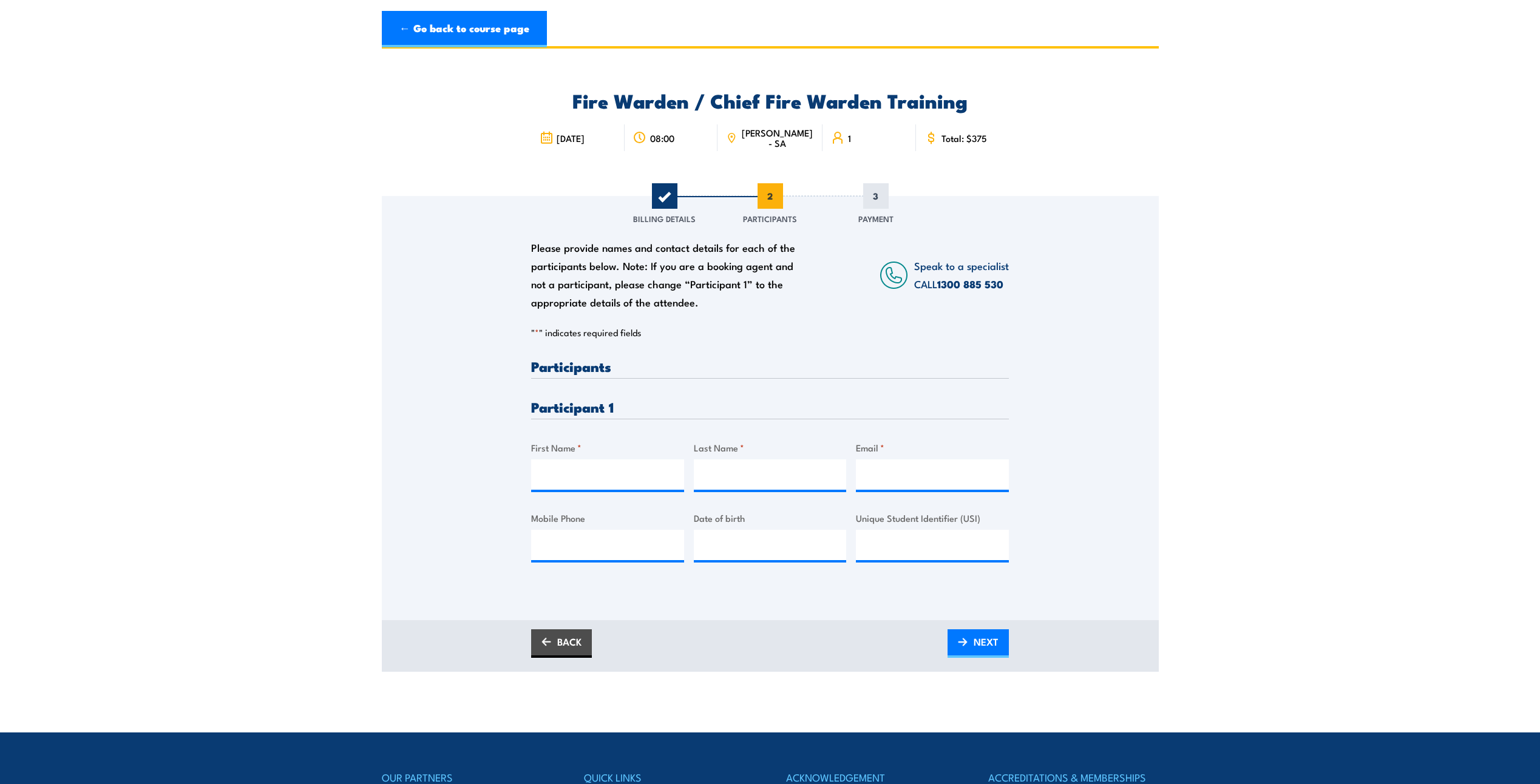
scroll to position [0, 0]
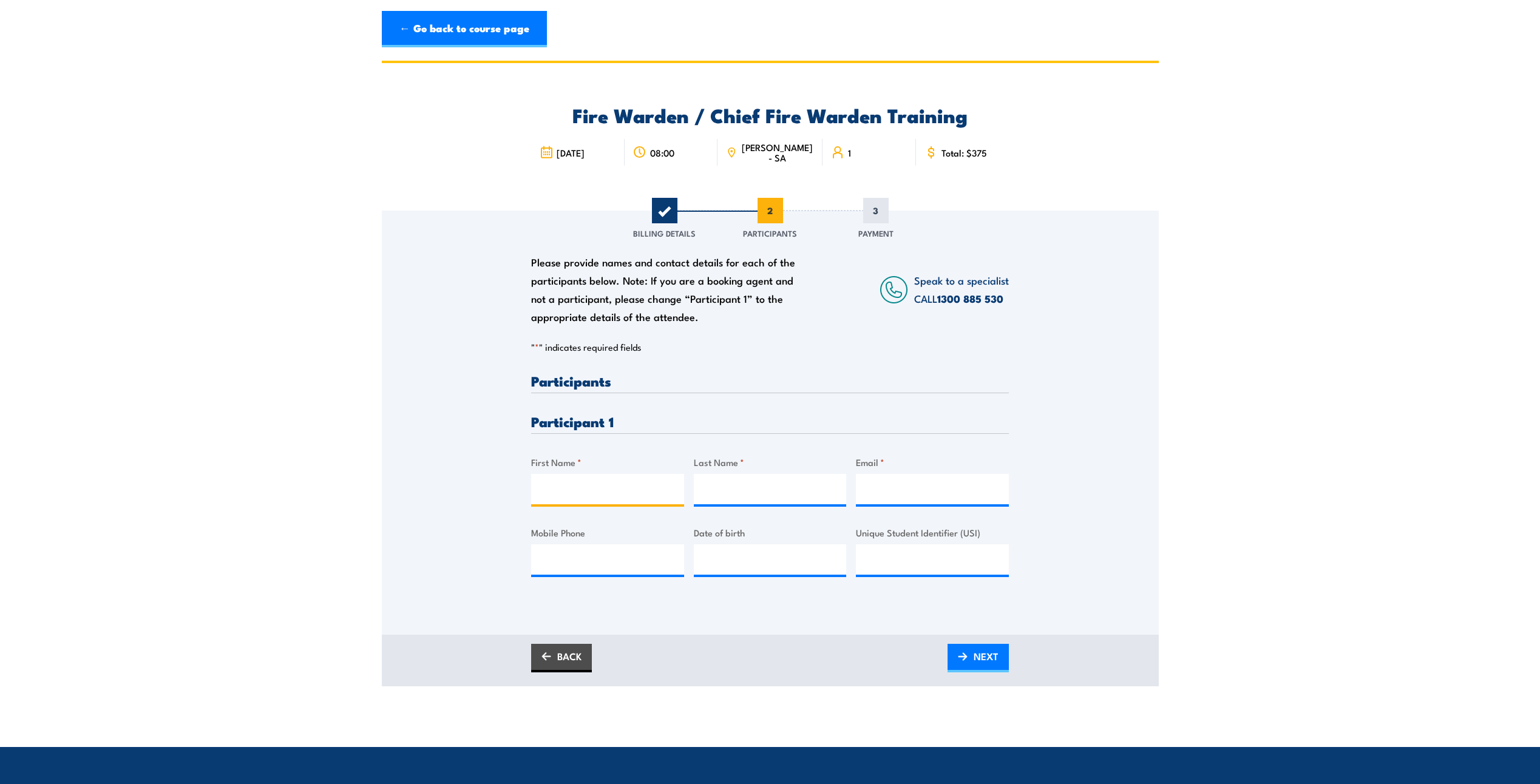
drag, startPoint x: 588, startPoint y: 489, endPoint x: 654, endPoint y: 462, distance: 71.3
click at [588, 489] on input "First Name *" at bounding box center [607, 489] width 153 height 30
type input "Anshu"
type input "Pant"
type input "apant04@hotmail.com"
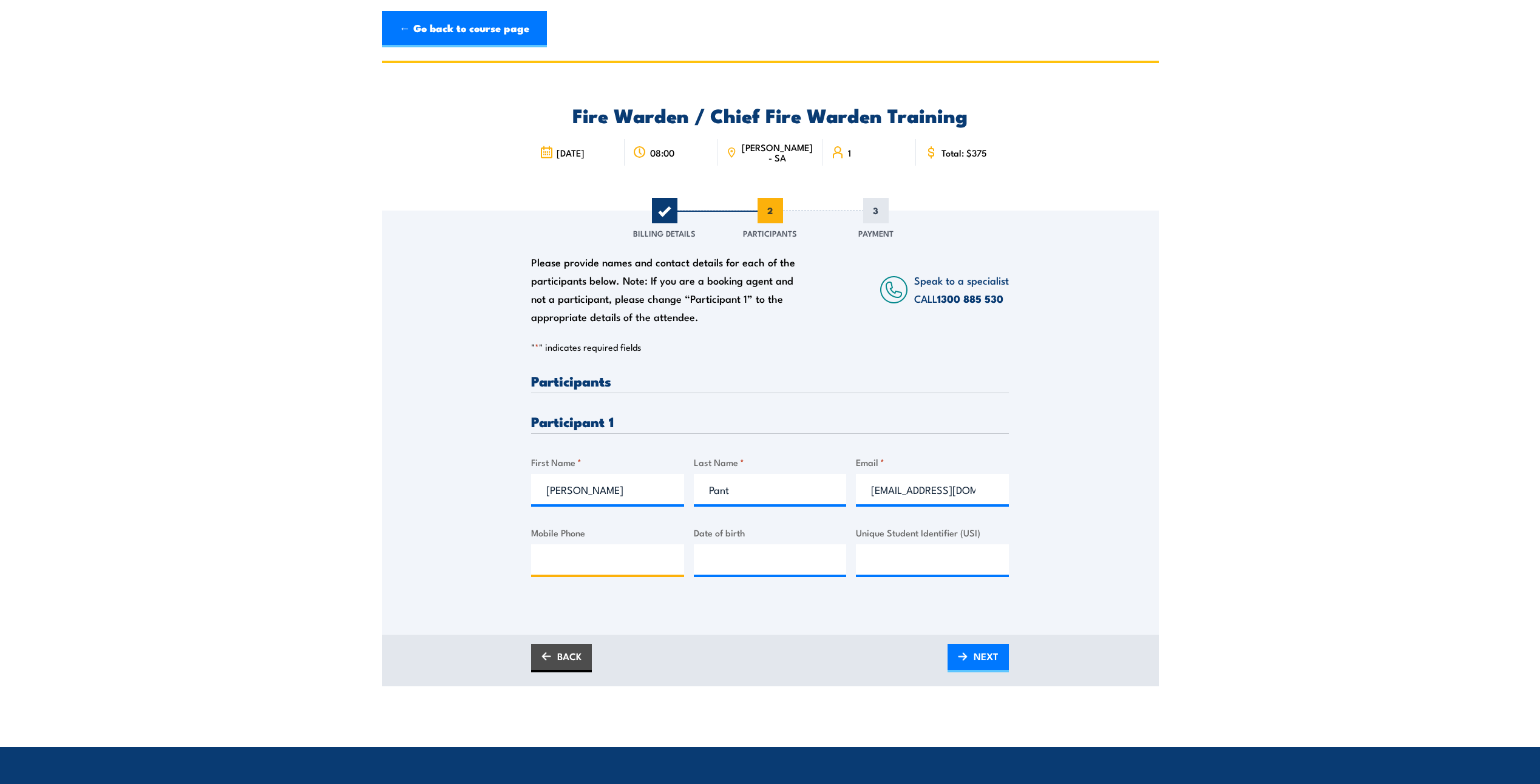
type input "0484732910"
click at [722, 572] on input "__/__/____" at bounding box center [770, 559] width 153 height 30
type input "13/11/2004"
click at [906, 554] on input "Unique Student Identifier (USI)" at bounding box center [933, 559] width 153 height 30
type input "NQPADPZJGS"
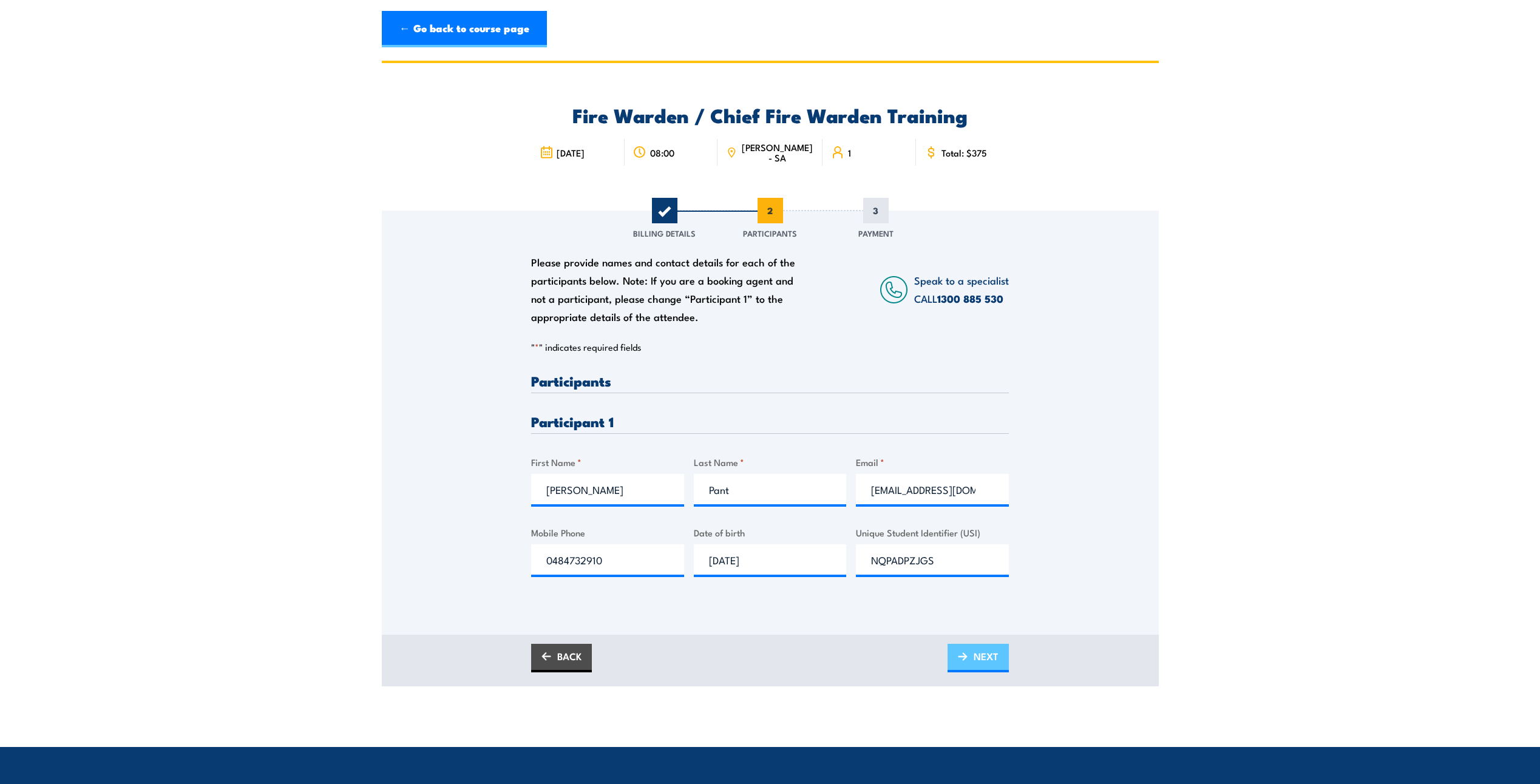
click at [974, 666] on span "NEXT" at bounding box center [986, 656] width 25 height 32
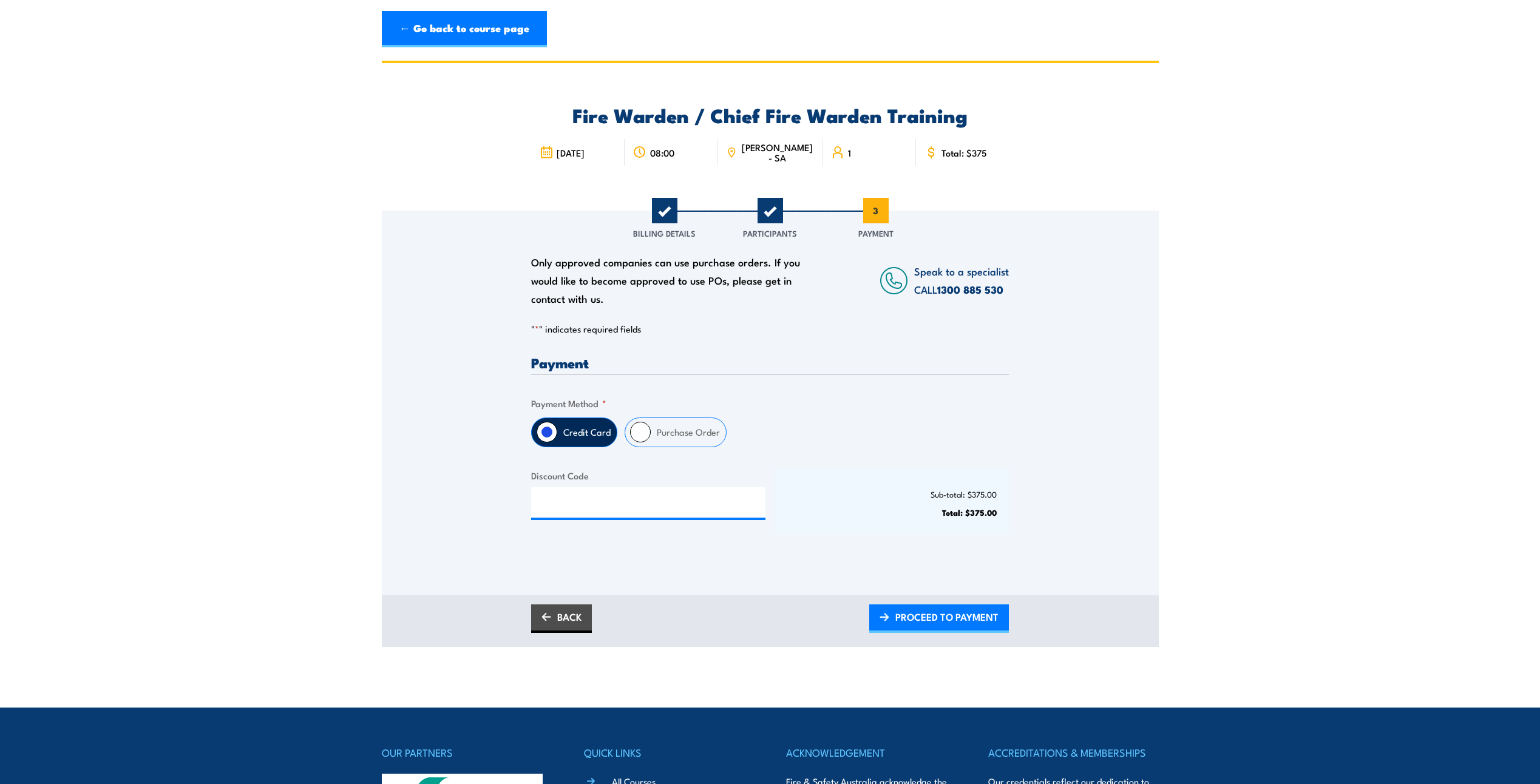
click at [648, 430] on input "Purchase Order" at bounding box center [640, 431] width 21 height 21
radio input "true"
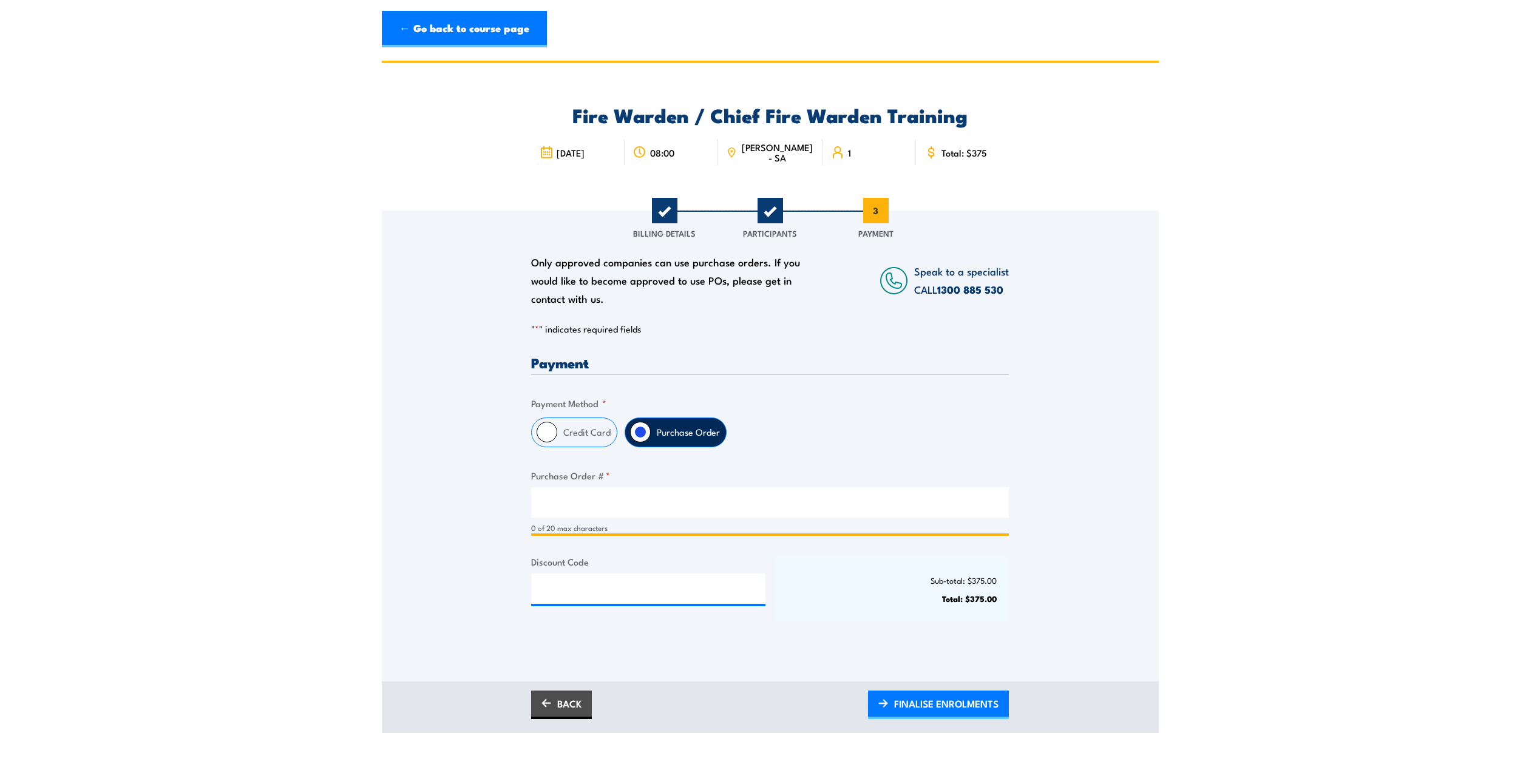
click at [612, 499] on input "Purchase Order # *" at bounding box center [770, 502] width 477 height 30
paste input "PO117410"
click at [547, 499] on input "PO117410" at bounding box center [770, 502] width 477 height 30
type input "PO117410"
click at [843, 610] on div "Sub-total: $375.00 Total: $375.00" at bounding box center [892, 587] width 235 height 67
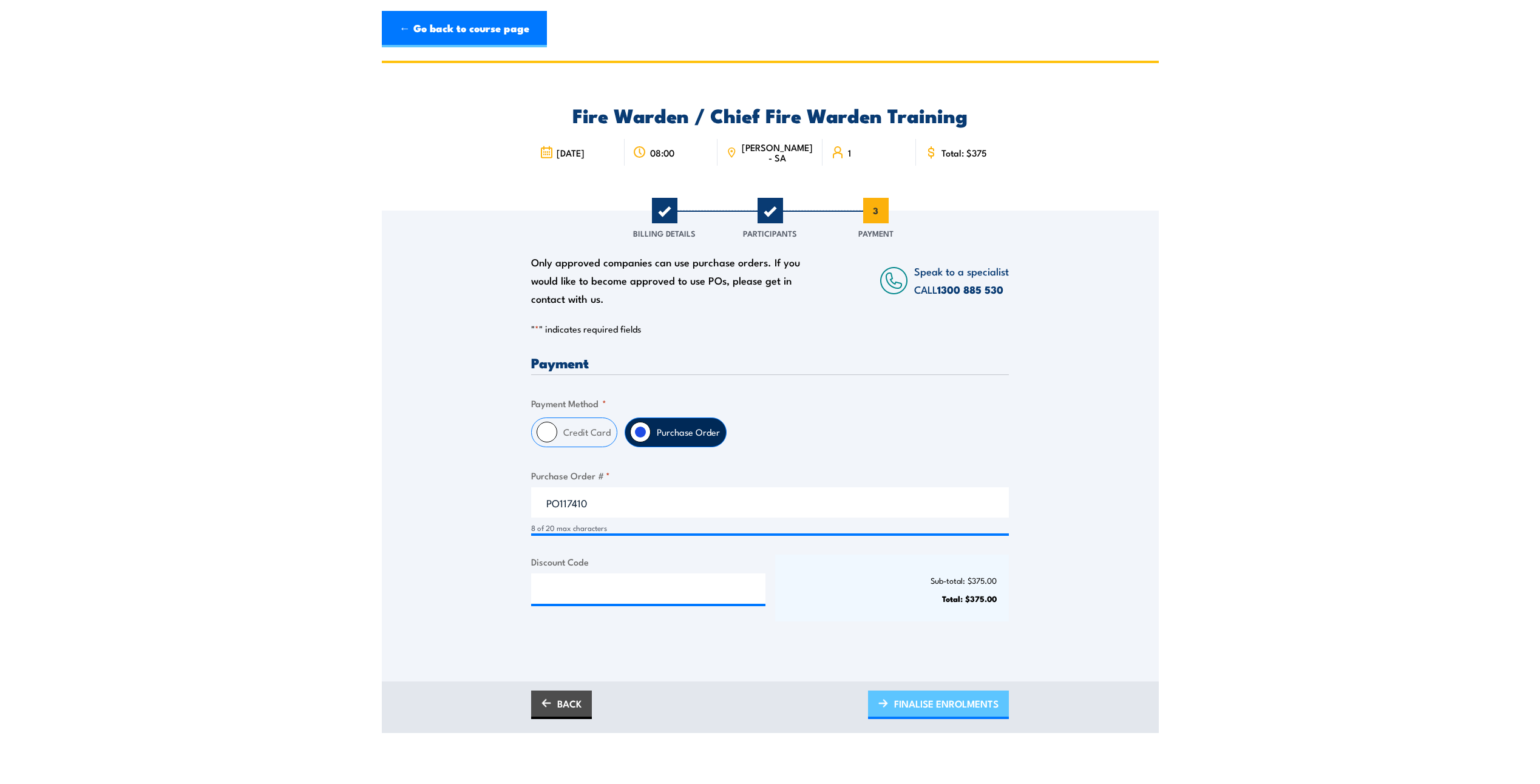
click at [940, 708] on span "FINALISE ENROLMENTS" at bounding box center [946, 703] width 105 height 32
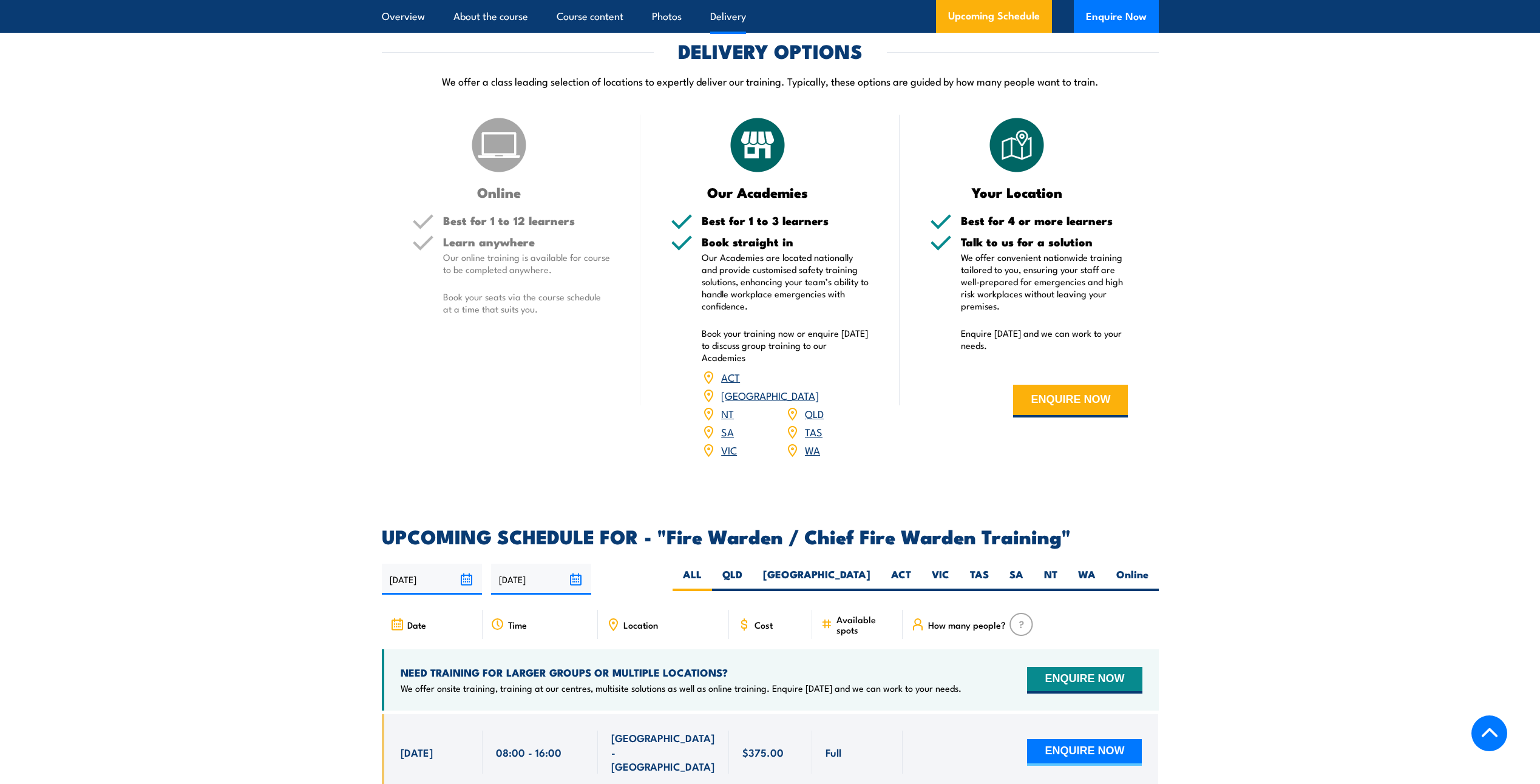
scroll to position [1759, 0]
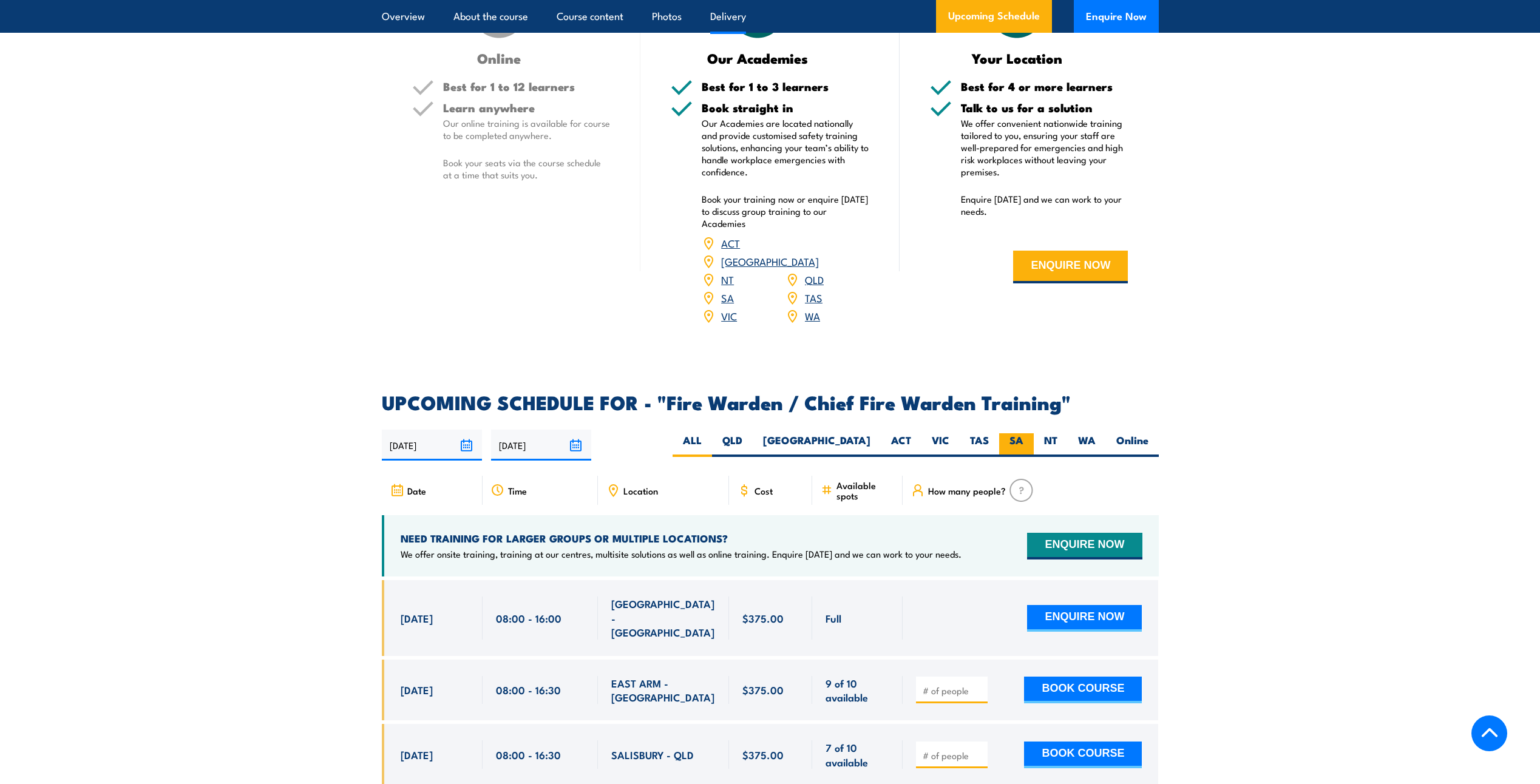
click at [1025, 436] on label "SA" at bounding box center [1017, 444] width 35 height 24
click at [1025, 436] on input "SA" at bounding box center [1027, 437] width 8 height 8
radio input "true"
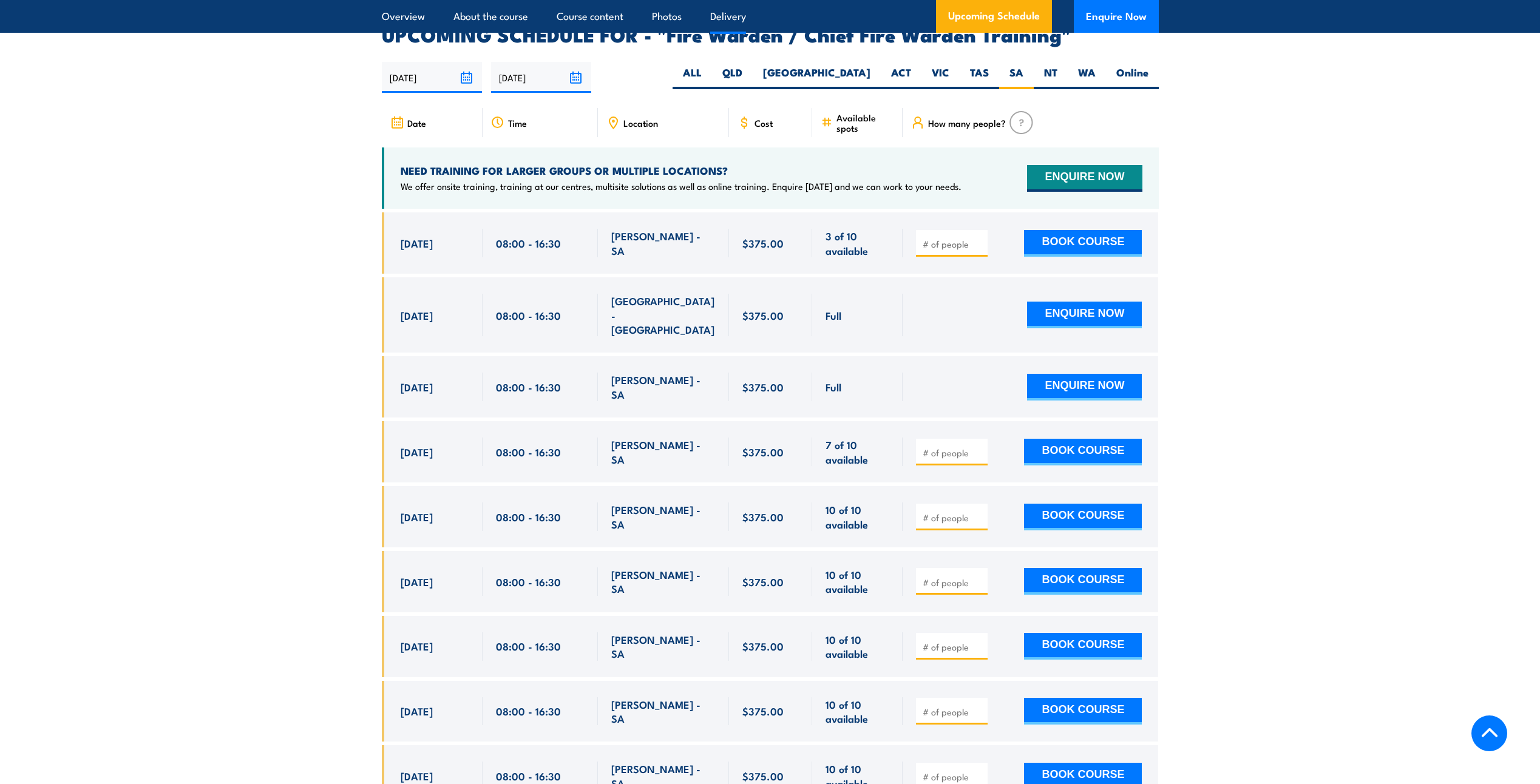
scroll to position [2149, 0]
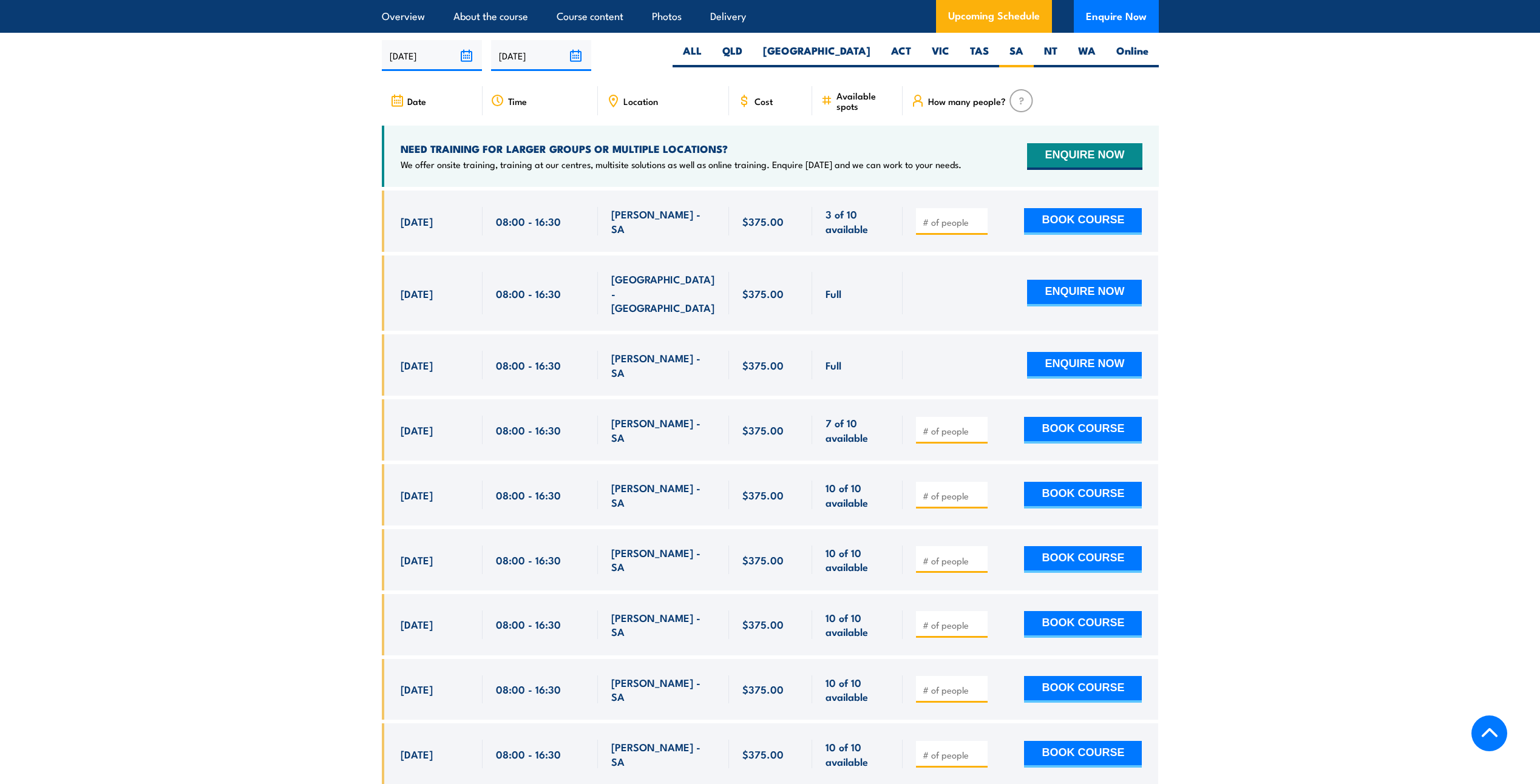
click at [723, 470] on div "[PERSON_NAME] - SA" at bounding box center [663, 494] width 131 height 61
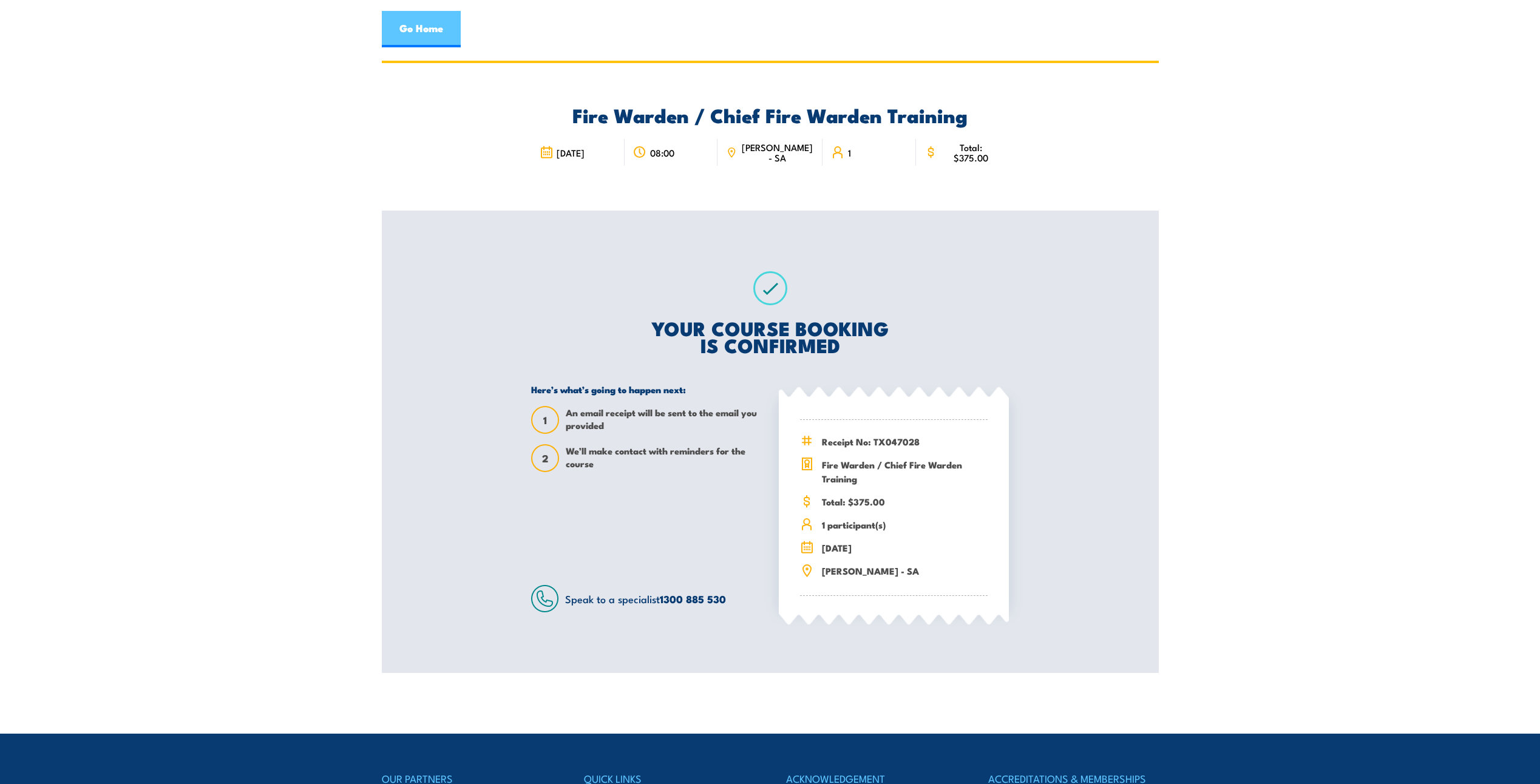
click at [410, 42] on link "Go Home" at bounding box center [421, 29] width 79 height 36
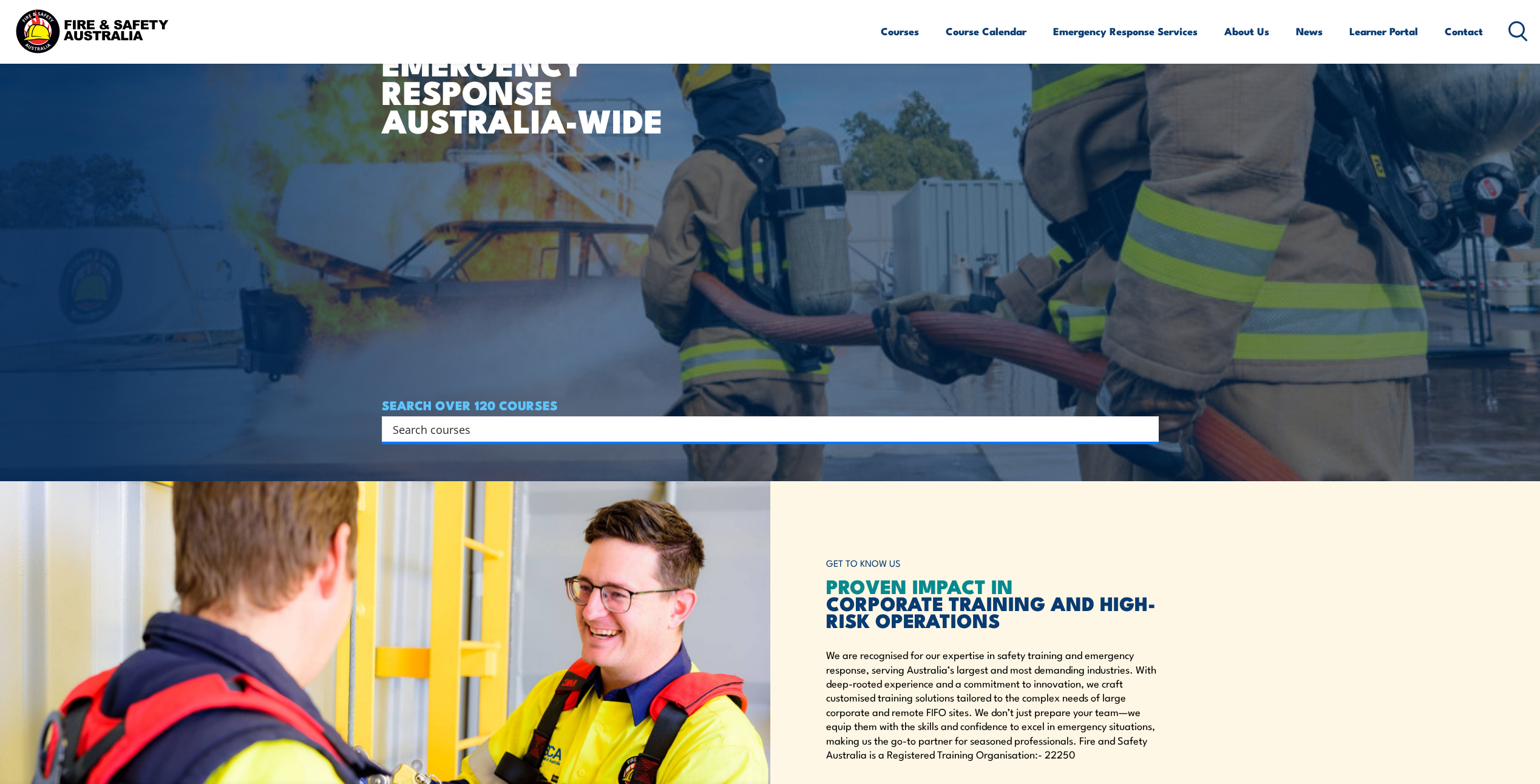
scroll to position [304, 0]
